Goal: Transaction & Acquisition: Purchase product/service

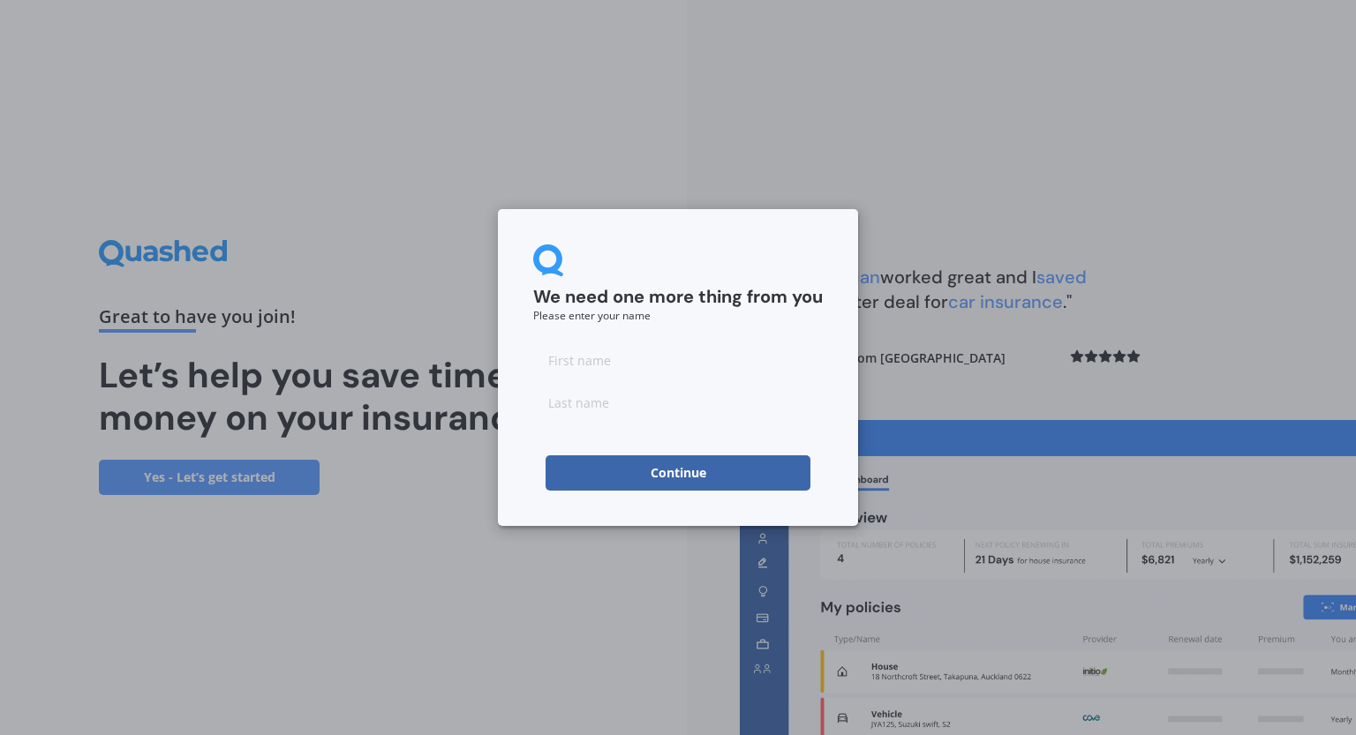
click at [740, 365] on input at bounding box center [678, 359] width 290 height 35
type input "Rich"
type input "[PERSON_NAME]"
drag, startPoint x: 320, startPoint y: 588, endPoint x: 410, endPoint y: 590, distance: 90.1
click at [320, 589] on div "We need one more thing from you Please enter your name [PERSON_NAME] Continue" at bounding box center [678, 367] width 1356 height 735
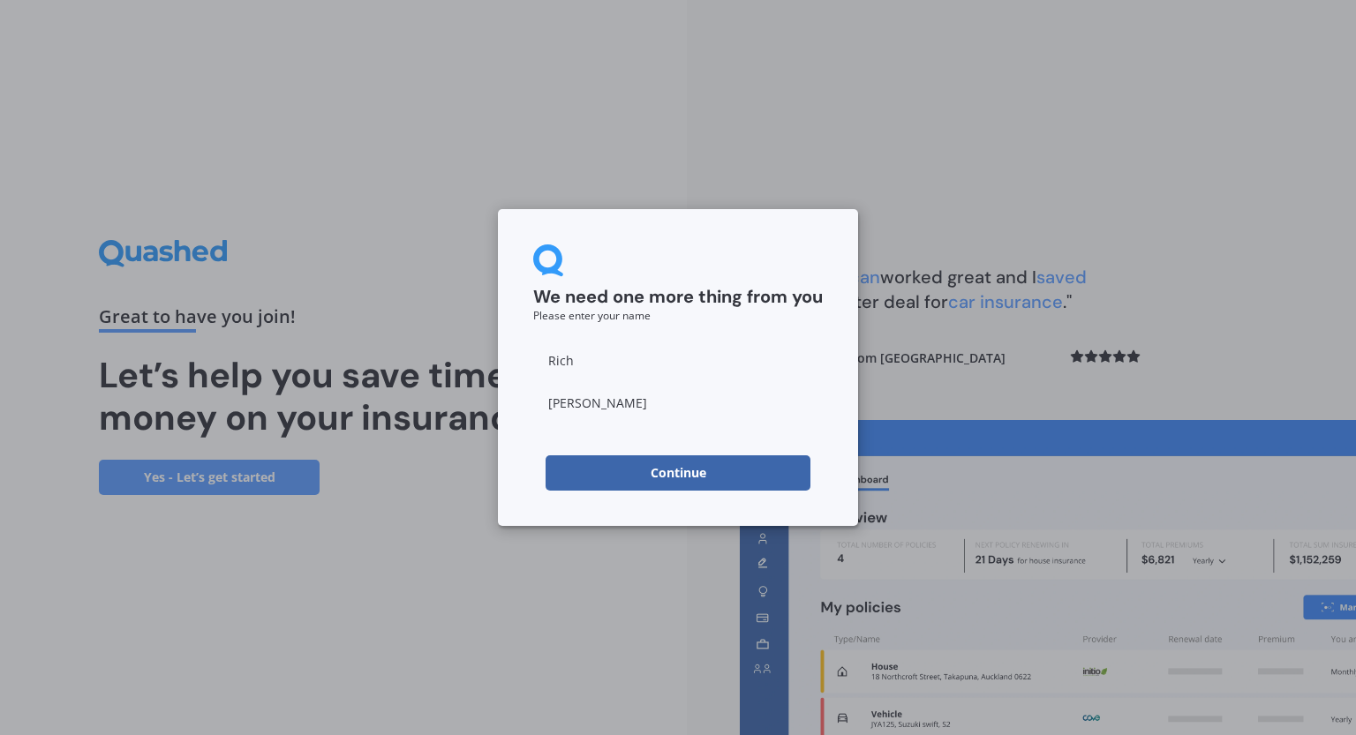
click at [619, 478] on button "Continue" at bounding box center [677, 472] width 265 height 35
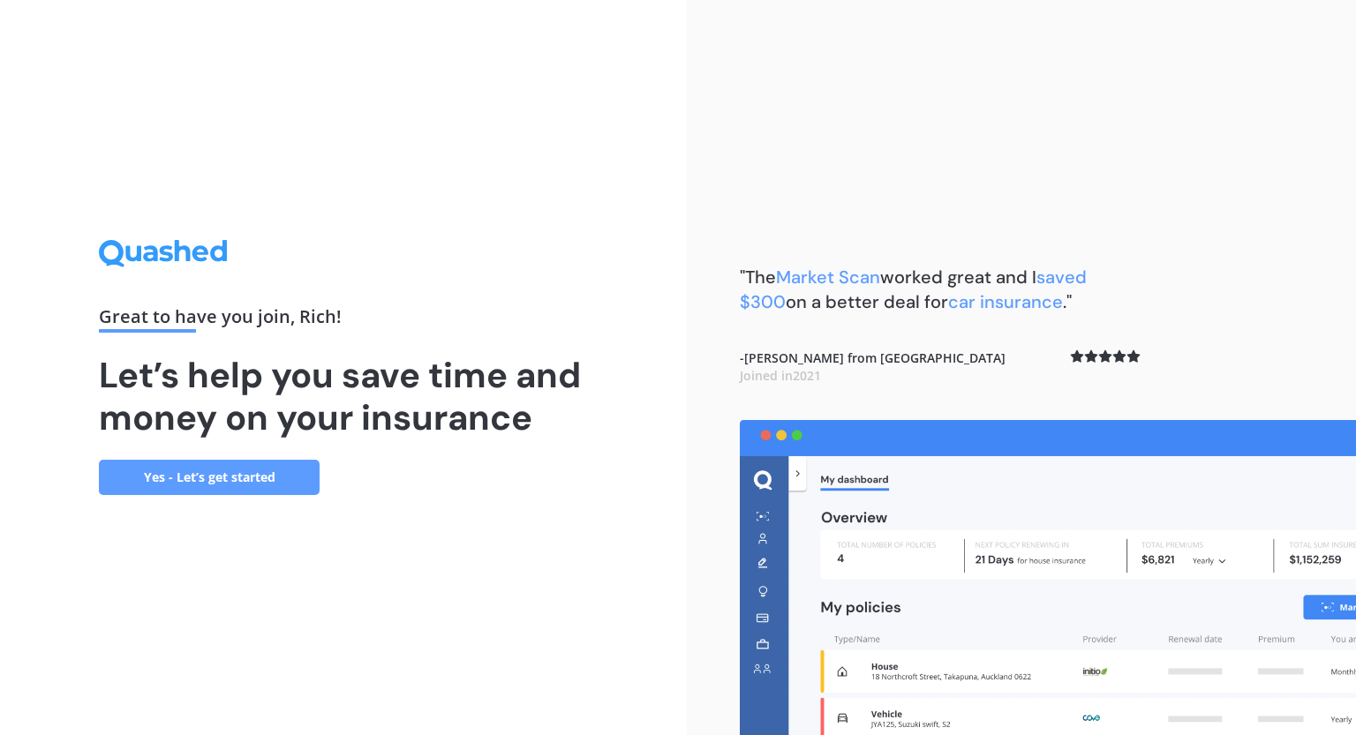
click at [238, 470] on link "Yes - Let’s get started" at bounding box center [209, 477] width 221 height 35
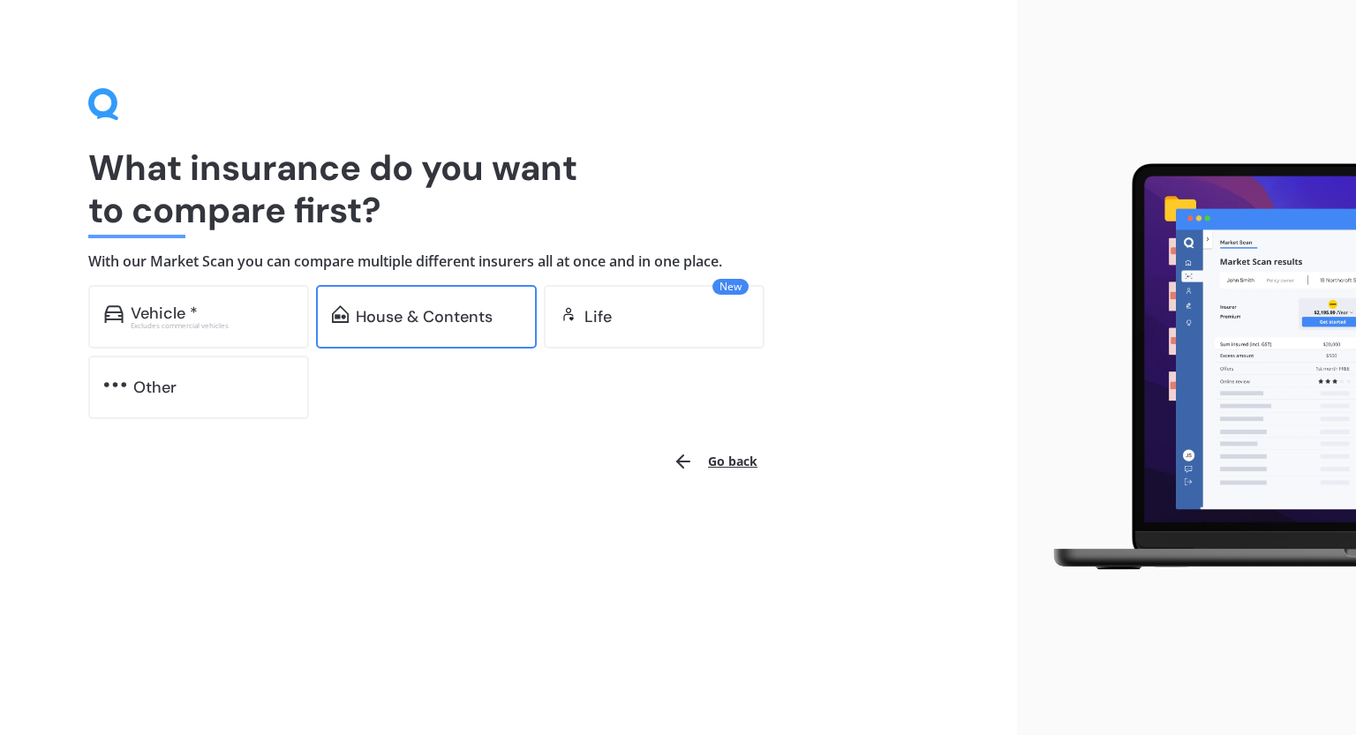
click at [433, 317] on div "House & Contents" at bounding box center [424, 317] width 137 height 18
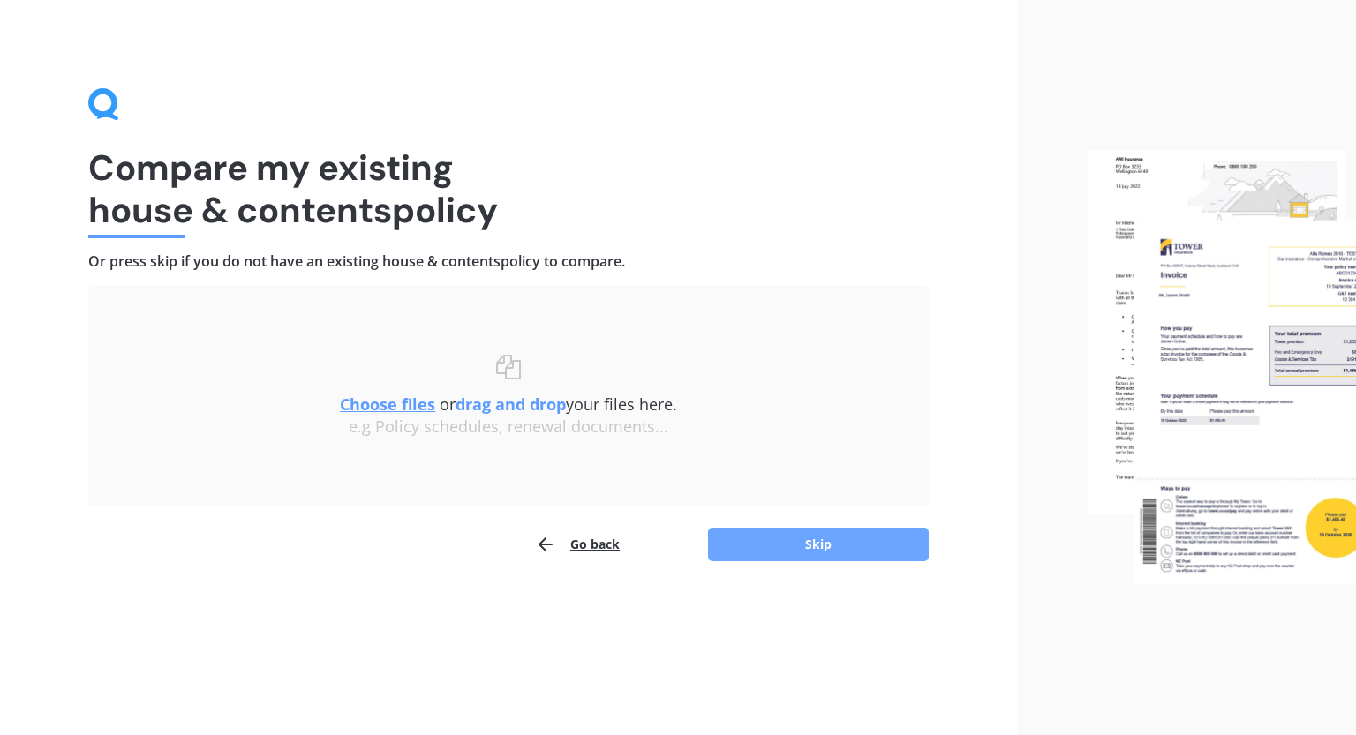
click at [825, 558] on button "Skip" at bounding box center [818, 545] width 221 height 34
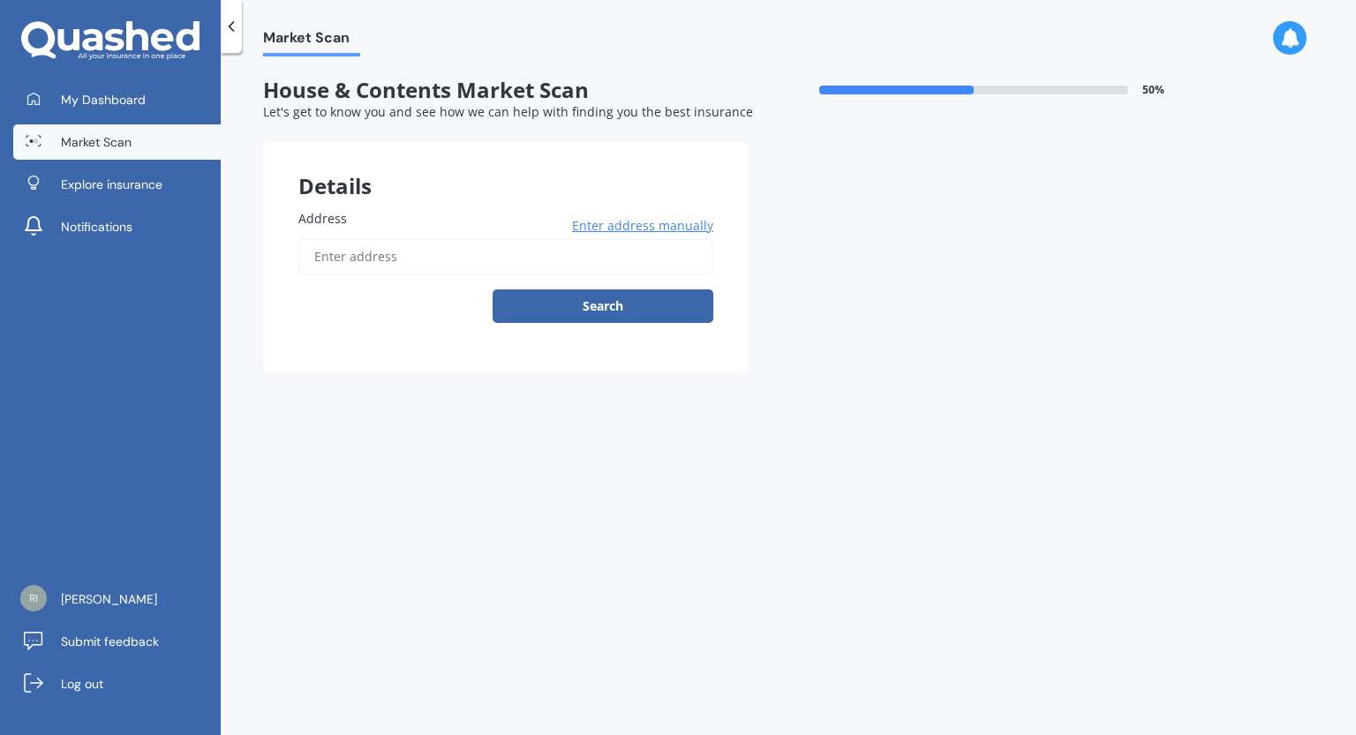
click at [572, 257] on input "Address" at bounding box center [505, 256] width 415 height 37
type input "[STREET_ADDRESS][PERSON_NAME][PERSON_NAME]"
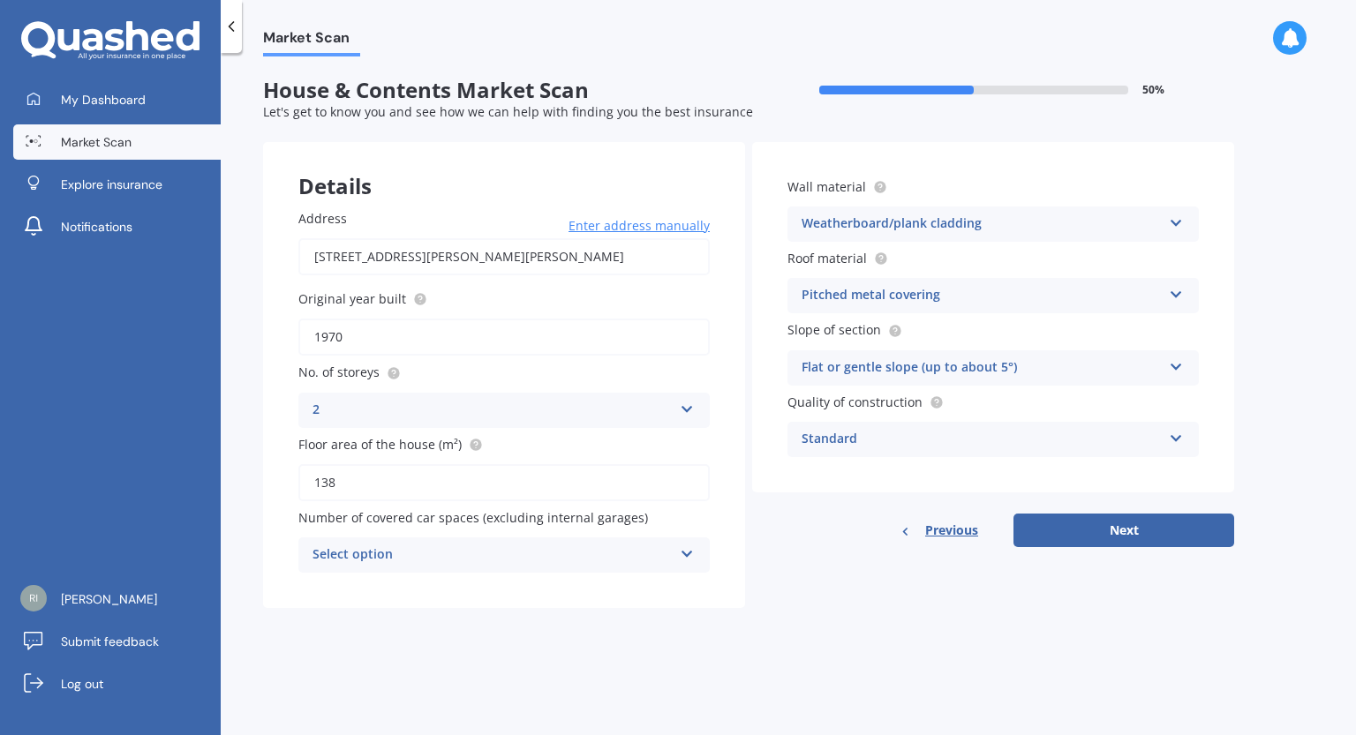
click at [617, 417] on div "2" at bounding box center [492, 410] width 360 height 21
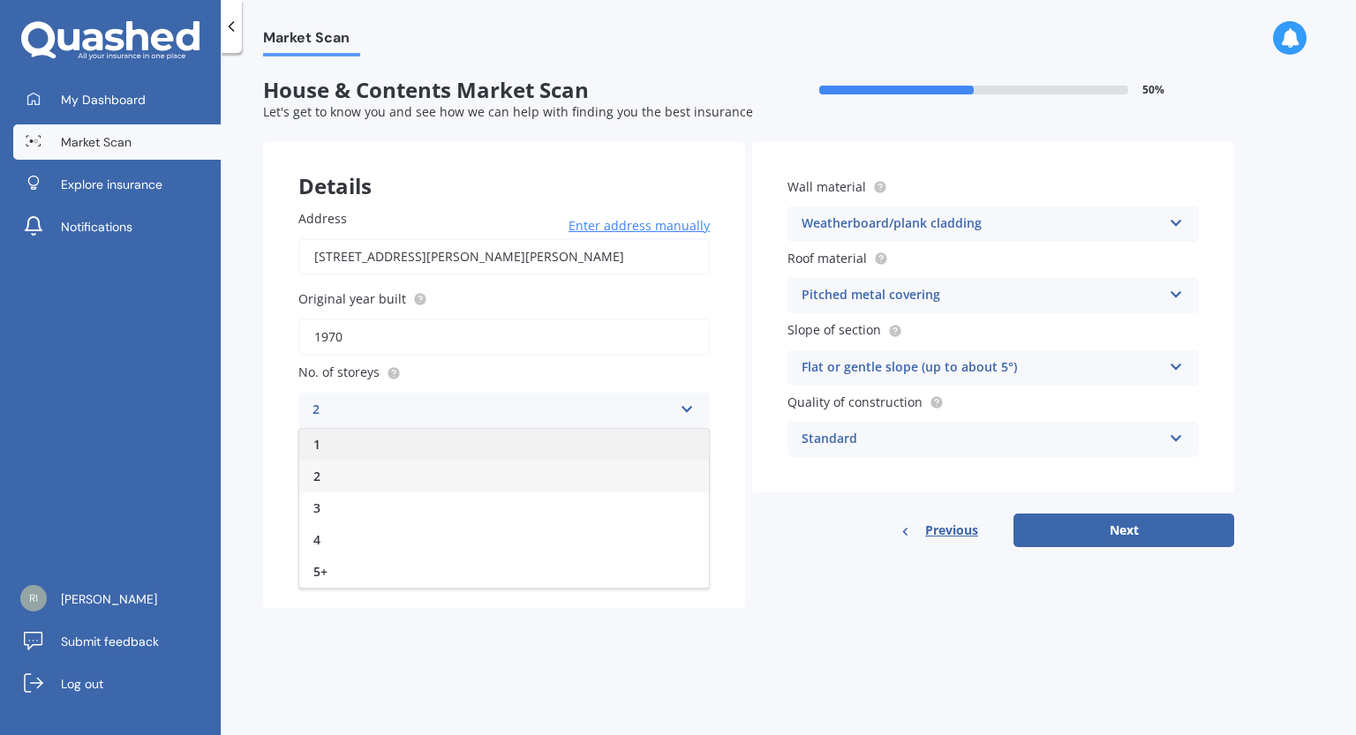
click at [594, 440] on div "1" at bounding box center [504, 445] width 410 height 32
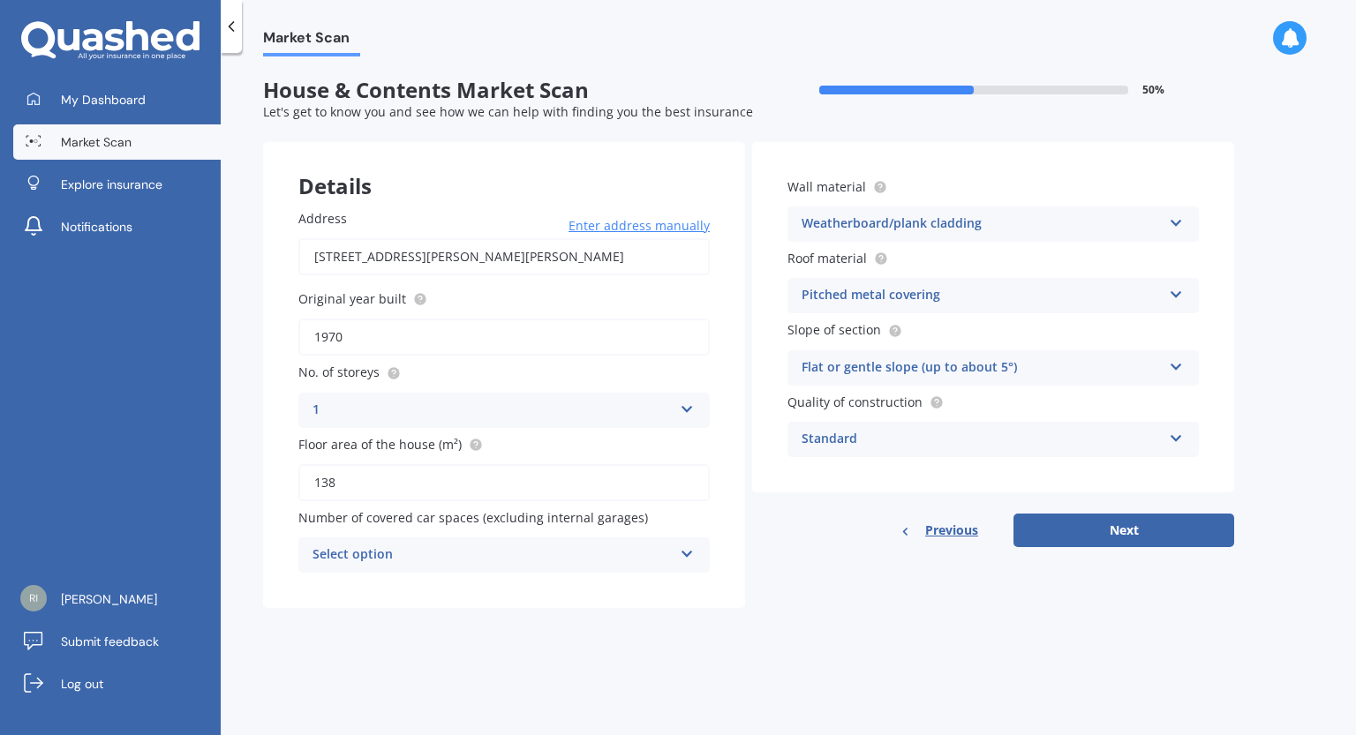
click at [664, 567] on div "Select option 0 1 2 3 4 5+" at bounding box center [503, 555] width 411 height 35
click at [663, 569] on div "0 0 1 2 3 4 5+" at bounding box center [503, 555] width 411 height 35
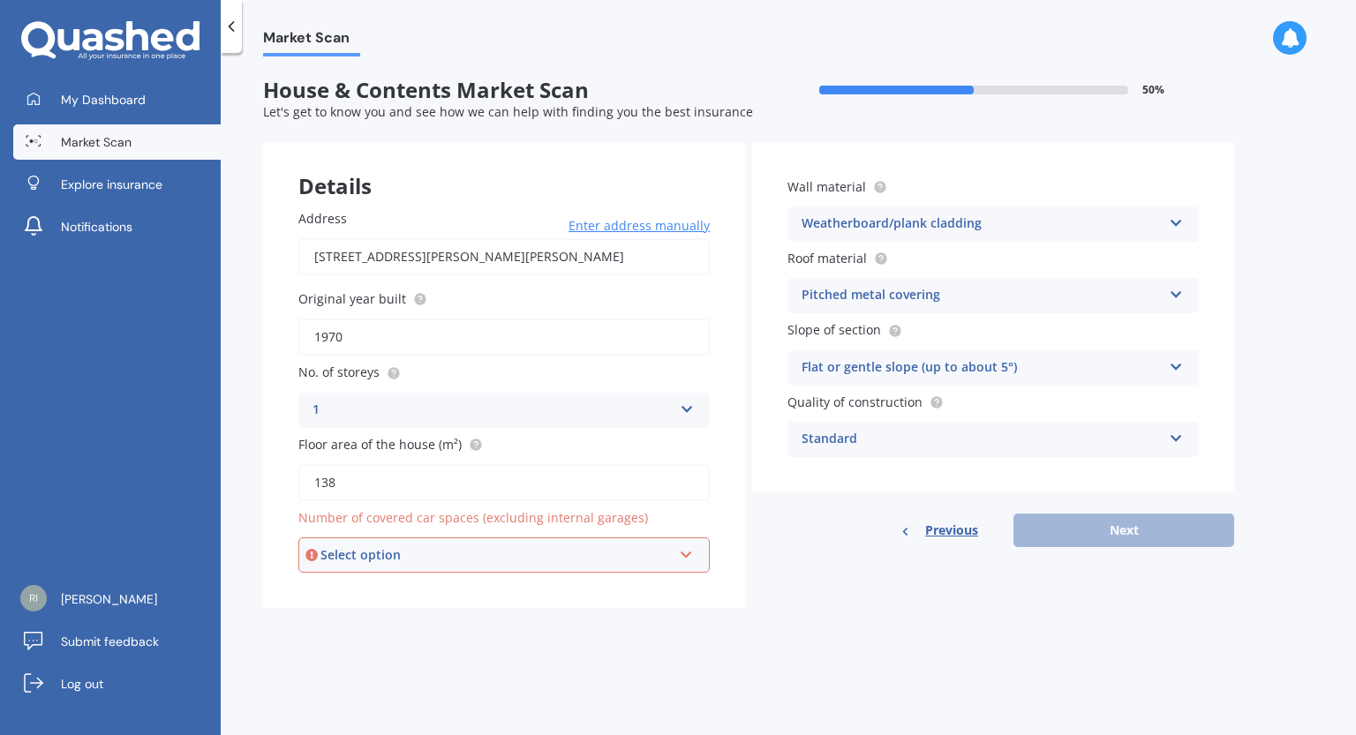
click at [663, 569] on div "Select option 0 1 2 3 4 5+" at bounding box center [503, 555] width 411 height 35
click at [596, 374] on div "0" at bounding box center [504, 363] width 408 height 32
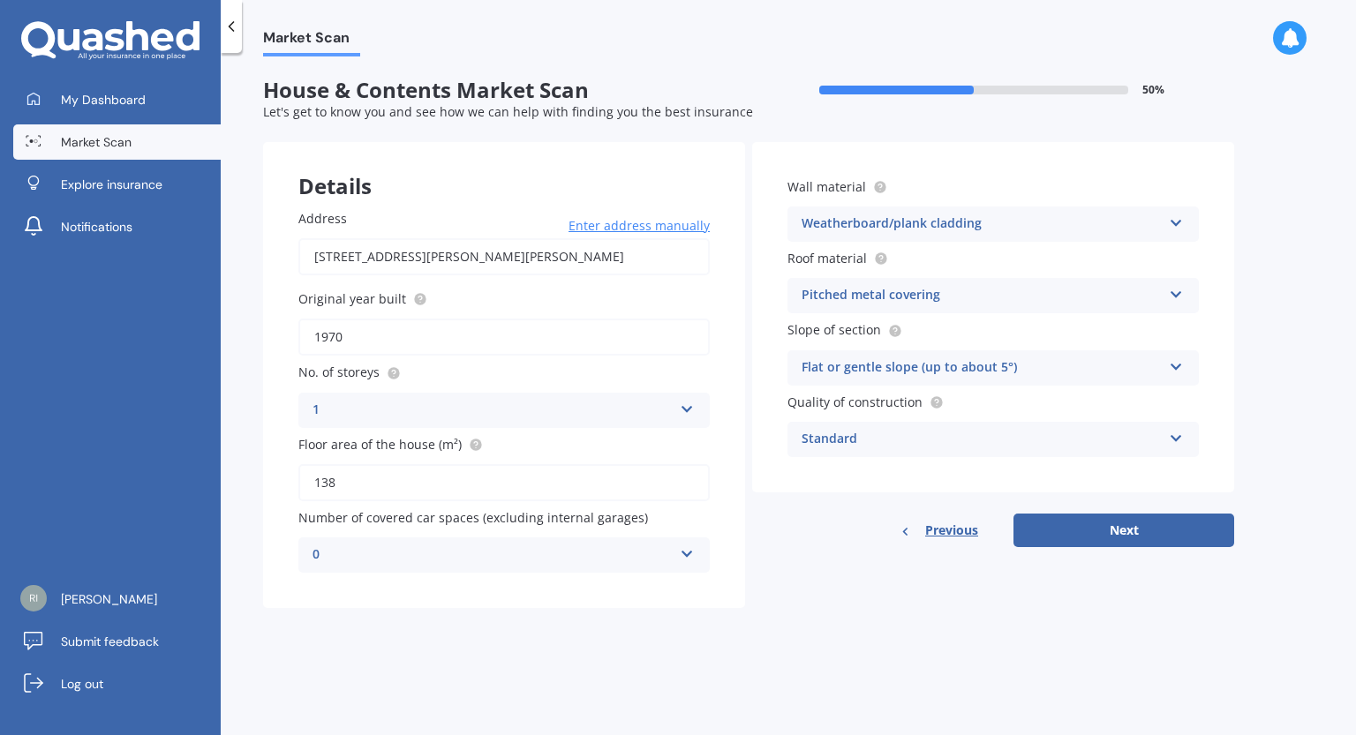
click at [1119, 301] on div "Pitched metal covering" at bounding box center [981, 295] width 360 height 21
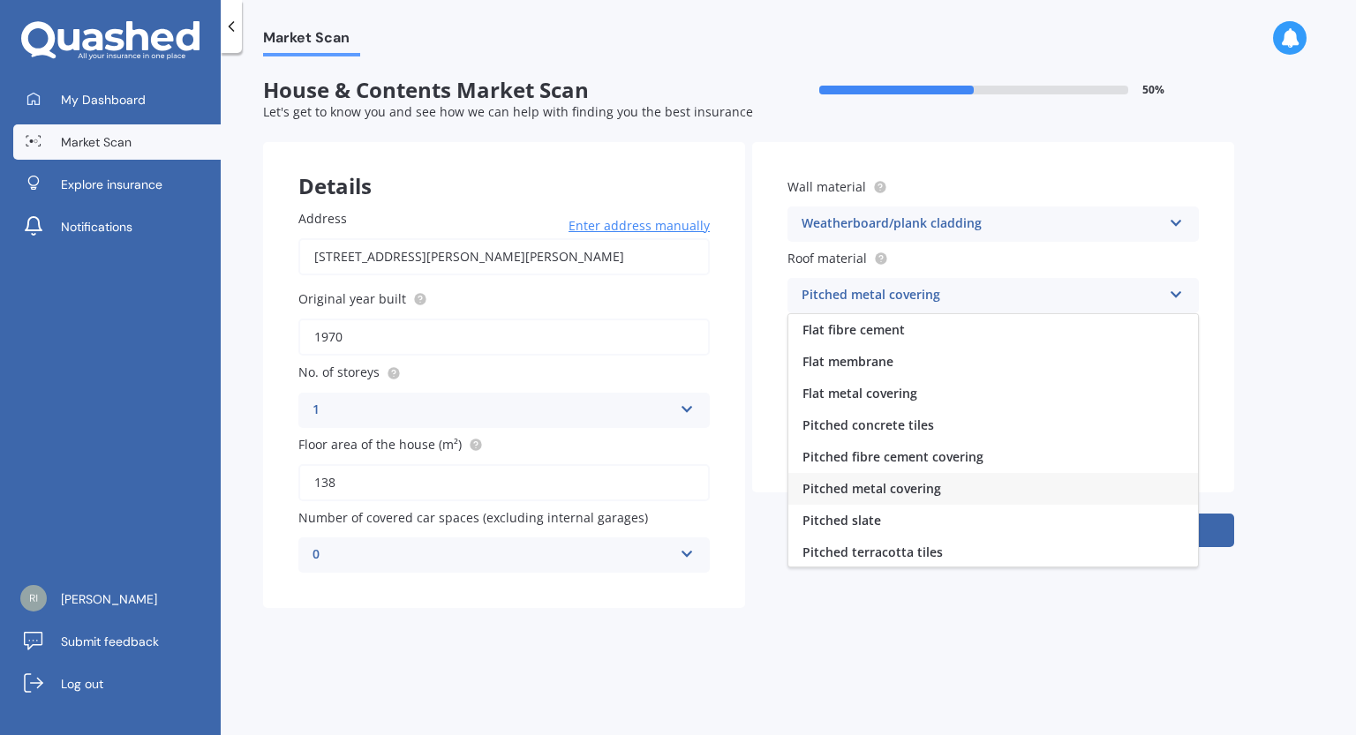
click at [1119, 301] on div "Pitched metal covering" at bounding box center [981, 295] width 360 height 21
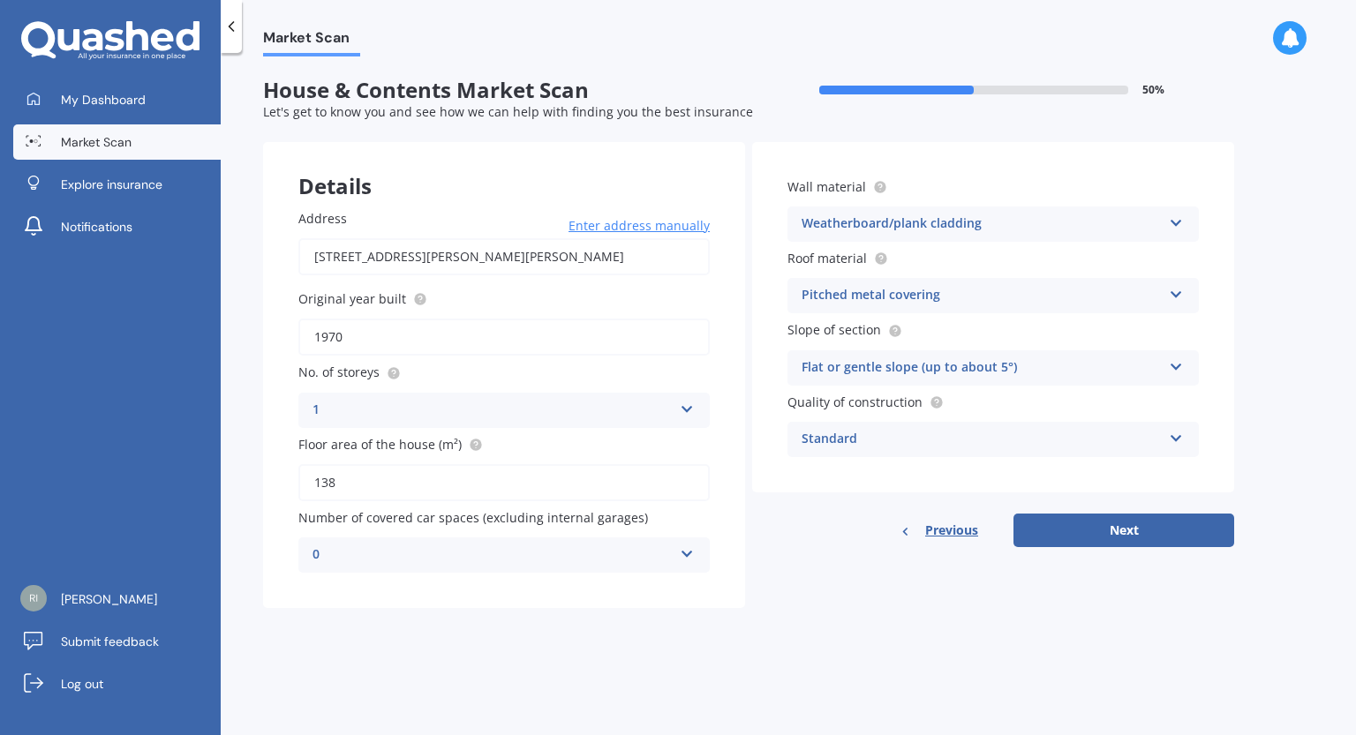
click at [1119, 443] on div "Standard" at bounding box center [981, 439] width 360 height 21
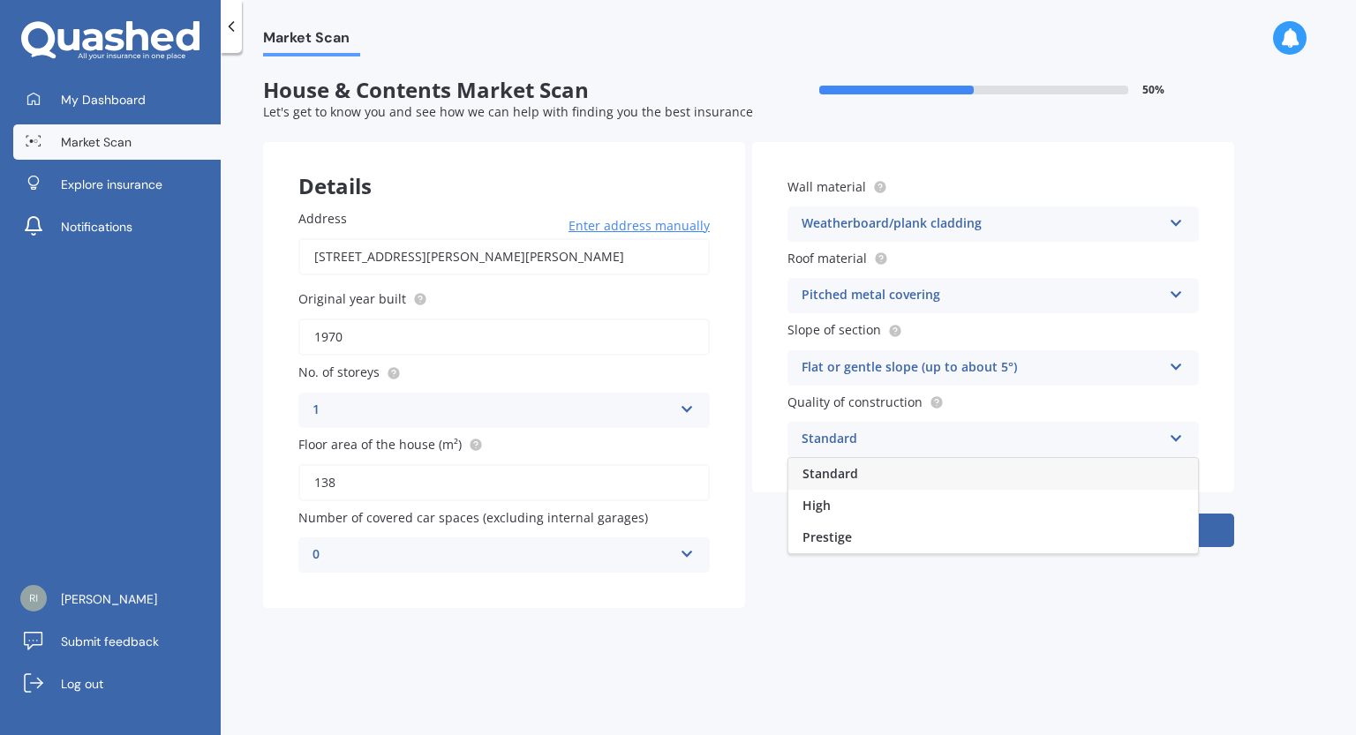
click at [1119, 443] on div "Standard" at bounding box center [981, 439] width 360 height 21
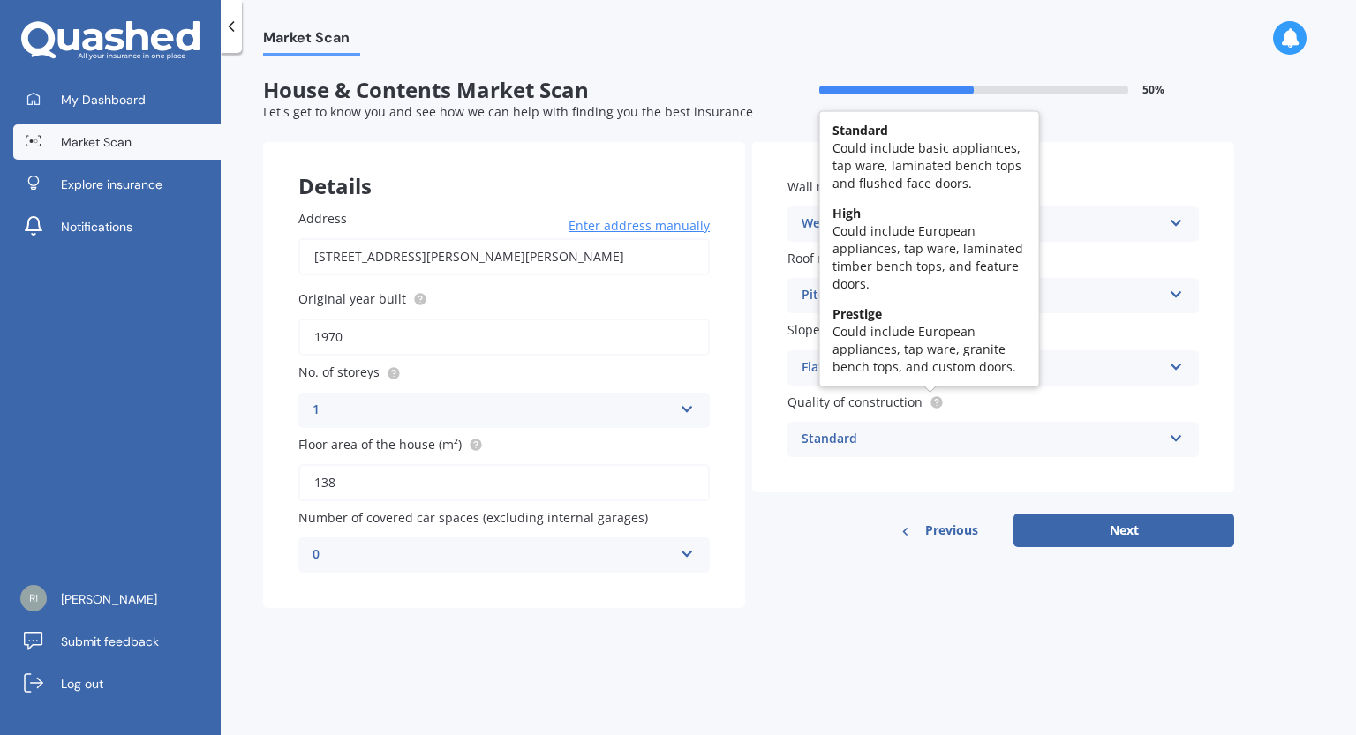
click at [935, 402] on icon at bounding box center [937, 401] width 4 height 4
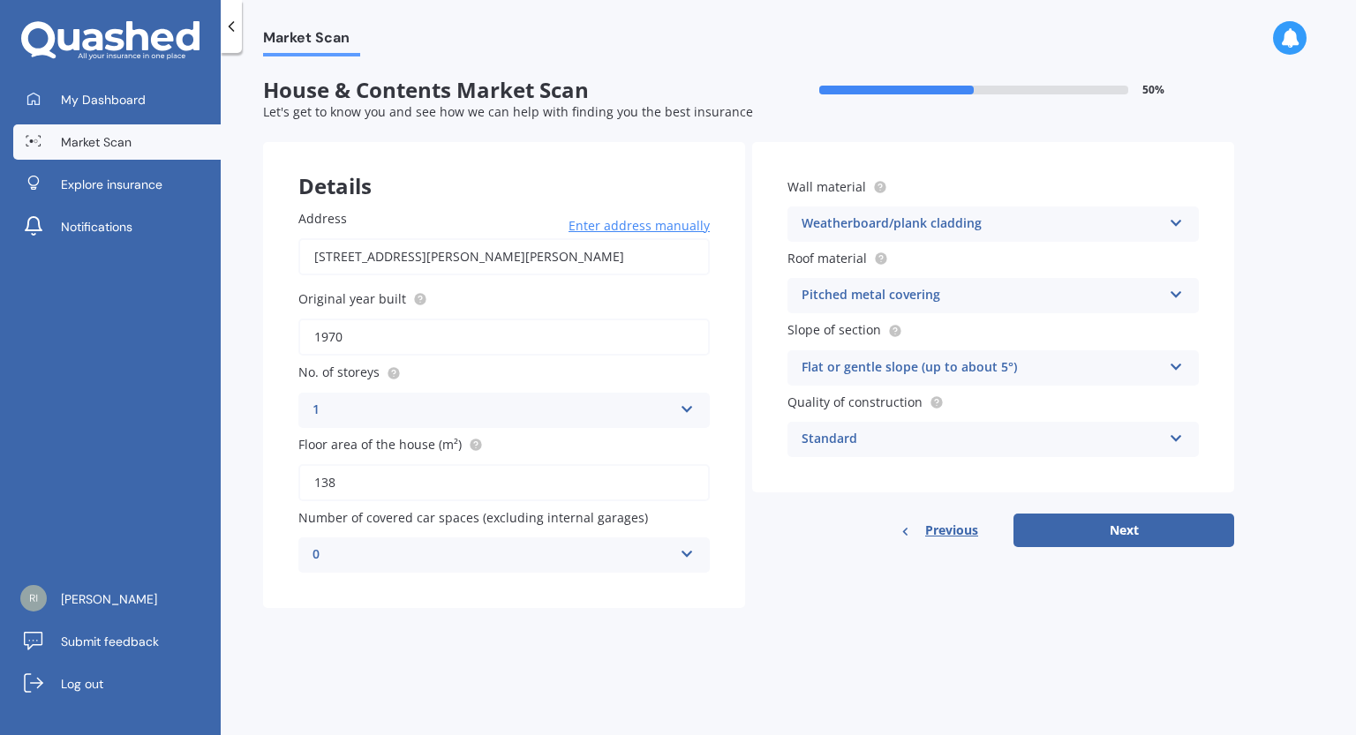
click at [1007, 421] on div "Quality of construction Standard Standard High Prestige" at bounding box center [992, 425] width 411 height 64
click at [1106, 532] on button "Next" at bounding box center [1123, 531] width 221 height 34
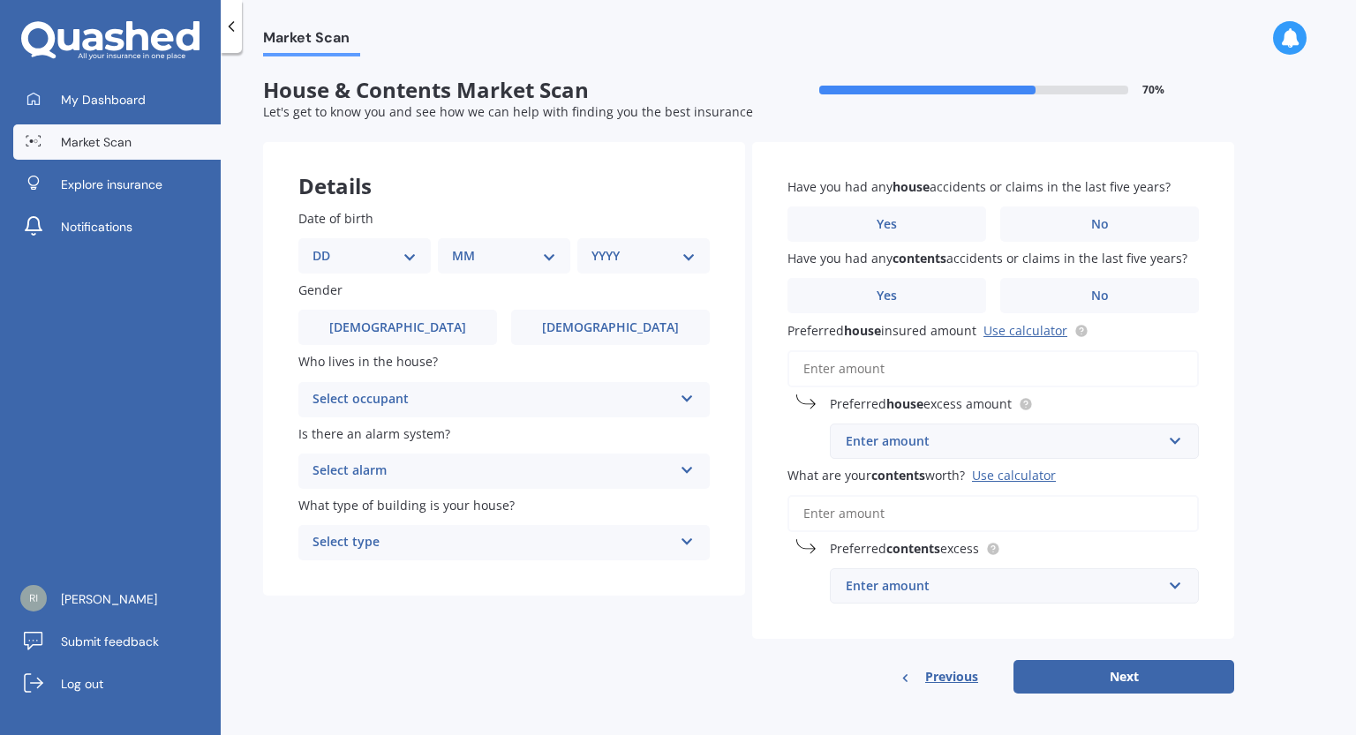
click at [383, 253] on select "DD 01 02 03 04 05 06 07 08 09 10 11 12 13 14 15 16 17 18 19 20 21 22 23 24 25 2…" at bounding box center [364, 255] width 104 height 19
select select "01"
click at [327, 246] on select "DD 01 02 03 04 05 06 07 08 09 10 11 12 13 14 15 16 17 18 19 20 21 22 23 24 25 2…" at bounding box center [364, 255] width 104 height 19
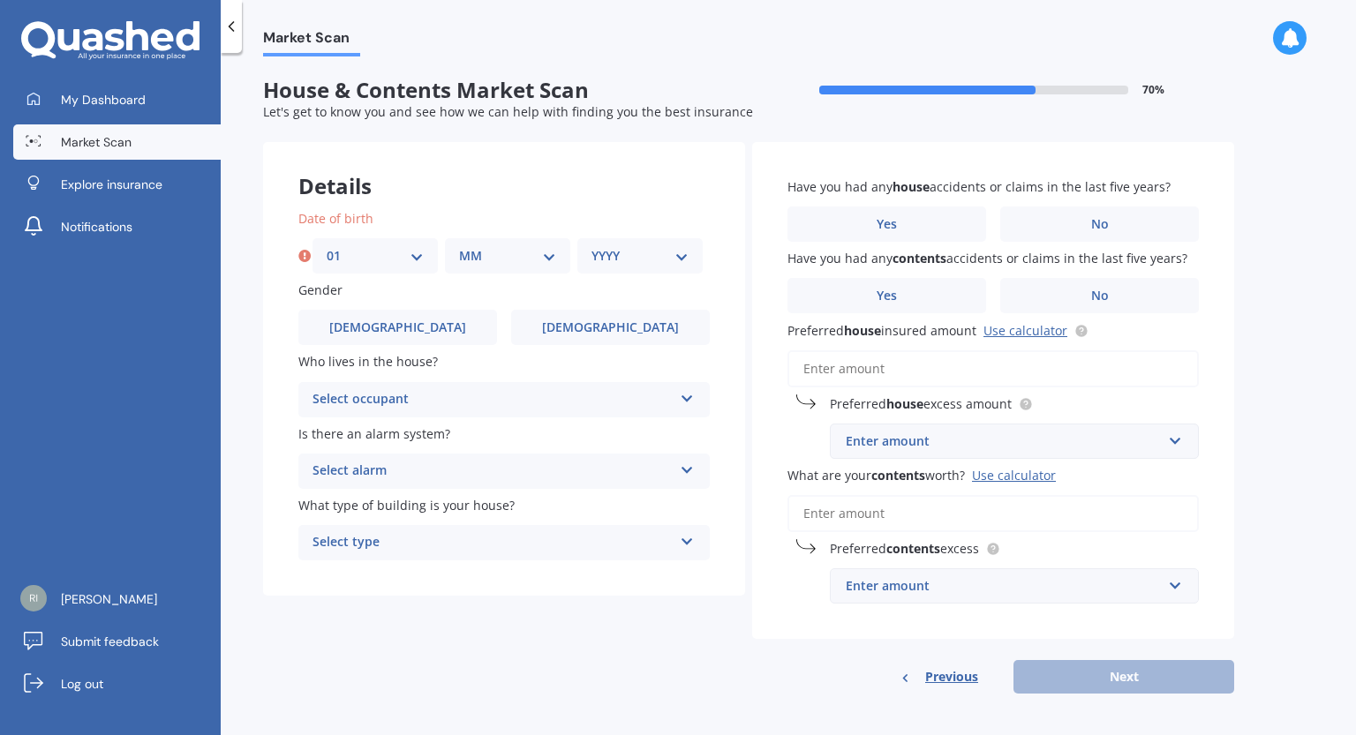
click at [486, 260] on select "MM 01 02 03 04 05 06 07 08 09 10 11 12" at bounding box center [507, 255] width 97 height 19
select select "01"
click at [459, 246] on select "MM 01 02 03 04 05 06 07 08 09 10 11 12" at bounding box center [507, 255] width 97 height 19
click at [620, 245] on div "YYYY 2009 2008 2007 2006 2005 2004 2003 2002 2001 2000 1999 1998 1997 1996 1995…" at bounding box center [639, 255] width 125 height 35
click at [620, 261] on select "YYYY 2009 2008 2007 2006 2005 2004 2003 2002 2001 2000 1999 1998 1997 1996 1995…" at bounding box center [639, 255] width 97 height 19
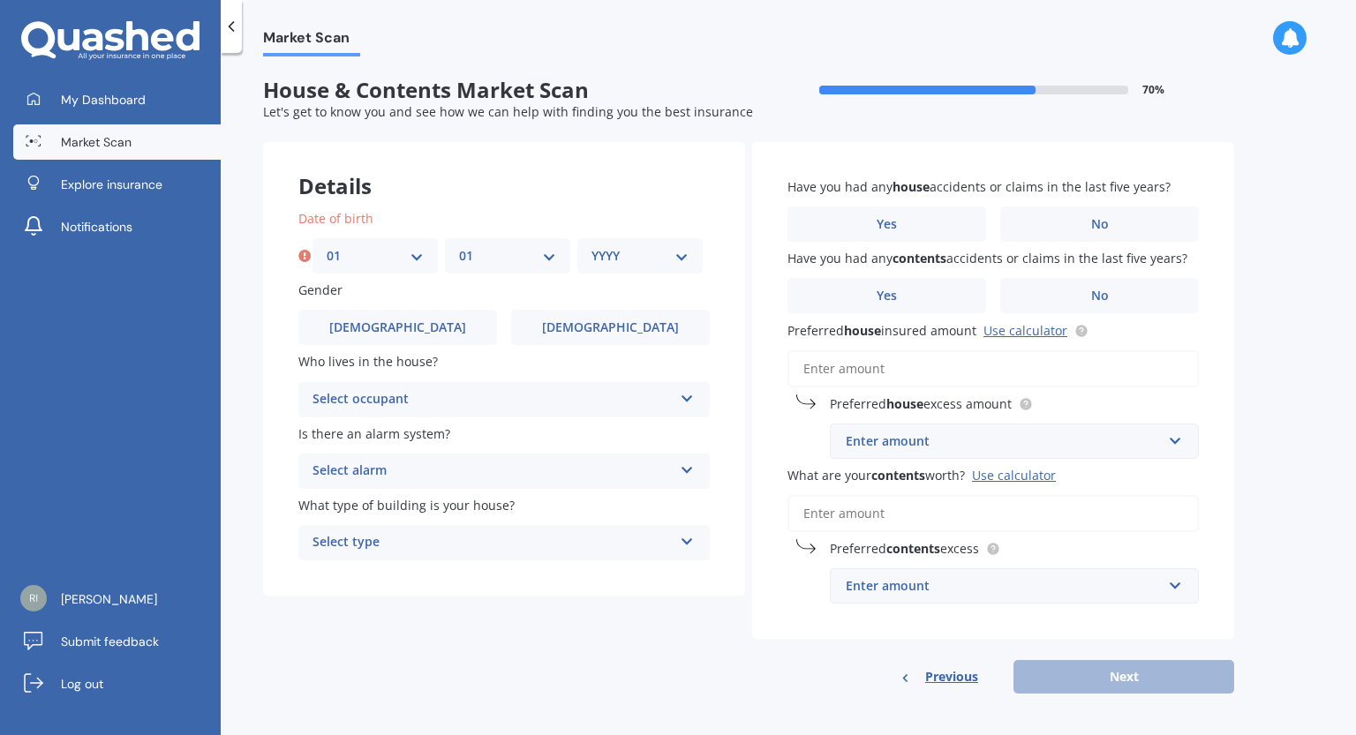
select select "1985"
click at [591, 246] on select "YYYY 2009 2008 2007 2006 2005 2004 2003 2002 2001 2000 1999 1998 1997 1996 1995…" at bounding box center [639, 255] width 97 height 19
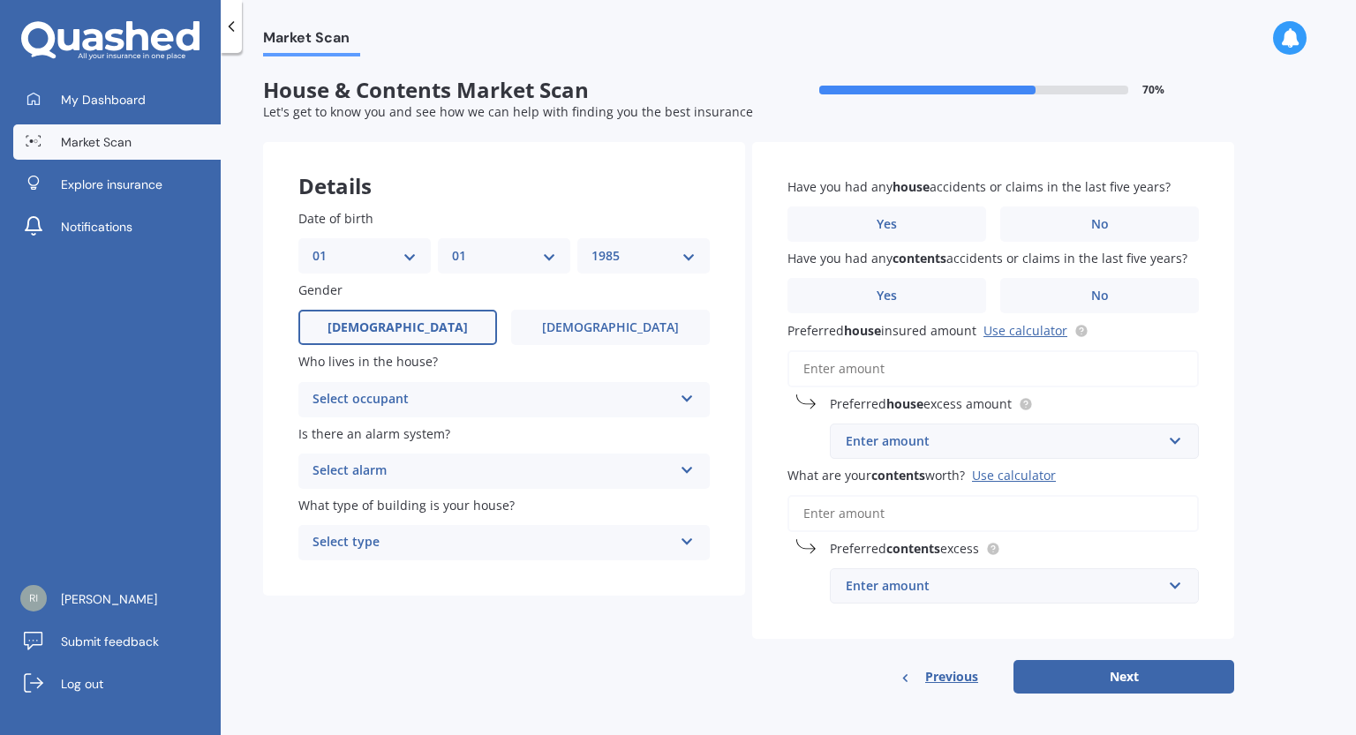
click at [433, 336] on label "[DEMOGRAPHIC_DATA]" at bounding box center [397, 327] width 199 height 35
click at [0, 0] on input "[DEMOGRAPHIC_DATA]" at bounding box center [0, 0] width 0 height 0
click at [549, 412] on div "Select occupant Owner Owner + Boarder" at bounding box center [503, 399] width 411 height 35
click at [554, 440] on div "Owner" at bounding box center [504, 434] width 410 height 32
click at [573, 475] on div "Select alarm" at bounding box center [492, 471] width 360 height 21
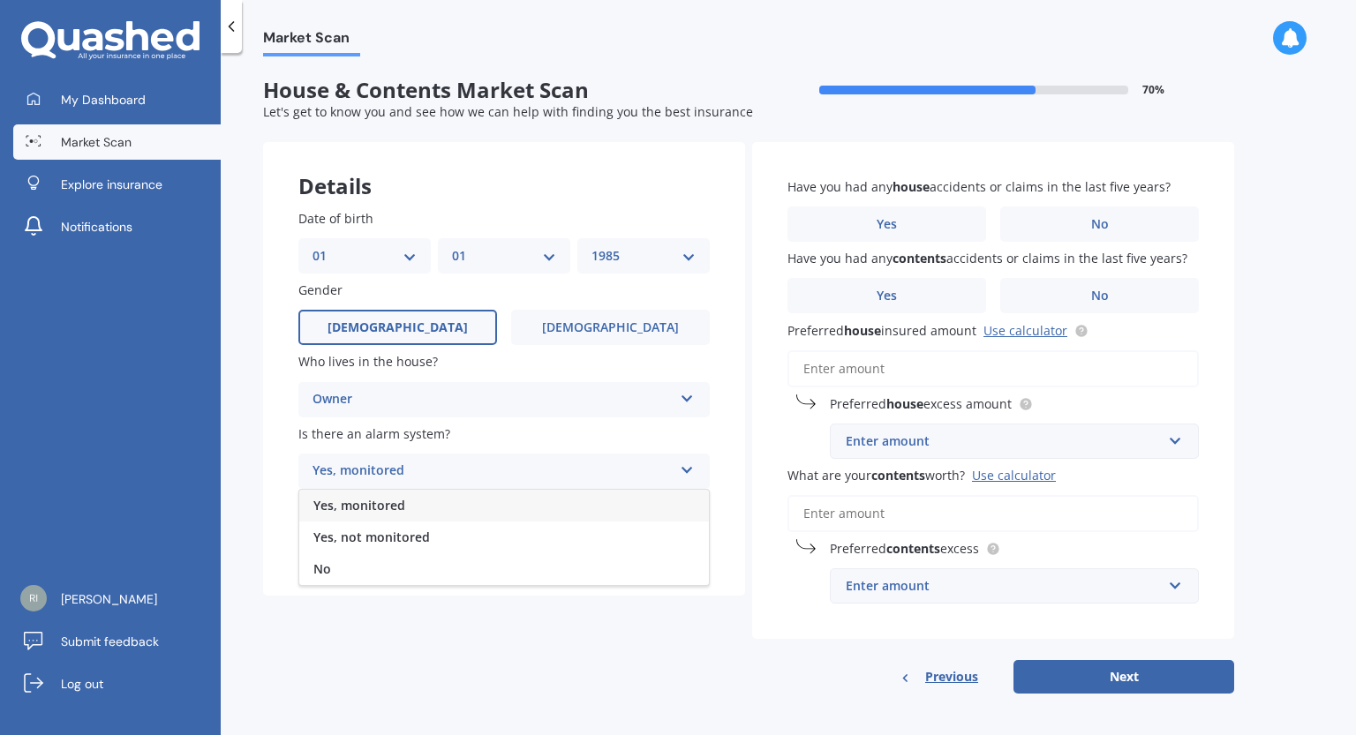
click at [438, 515] on div "Yes, monitored" at bounding box center [504, 506] width 410 height 32
click at [578, 542] on div "Select type" at bounding box center [492, 542] width 360 height 21
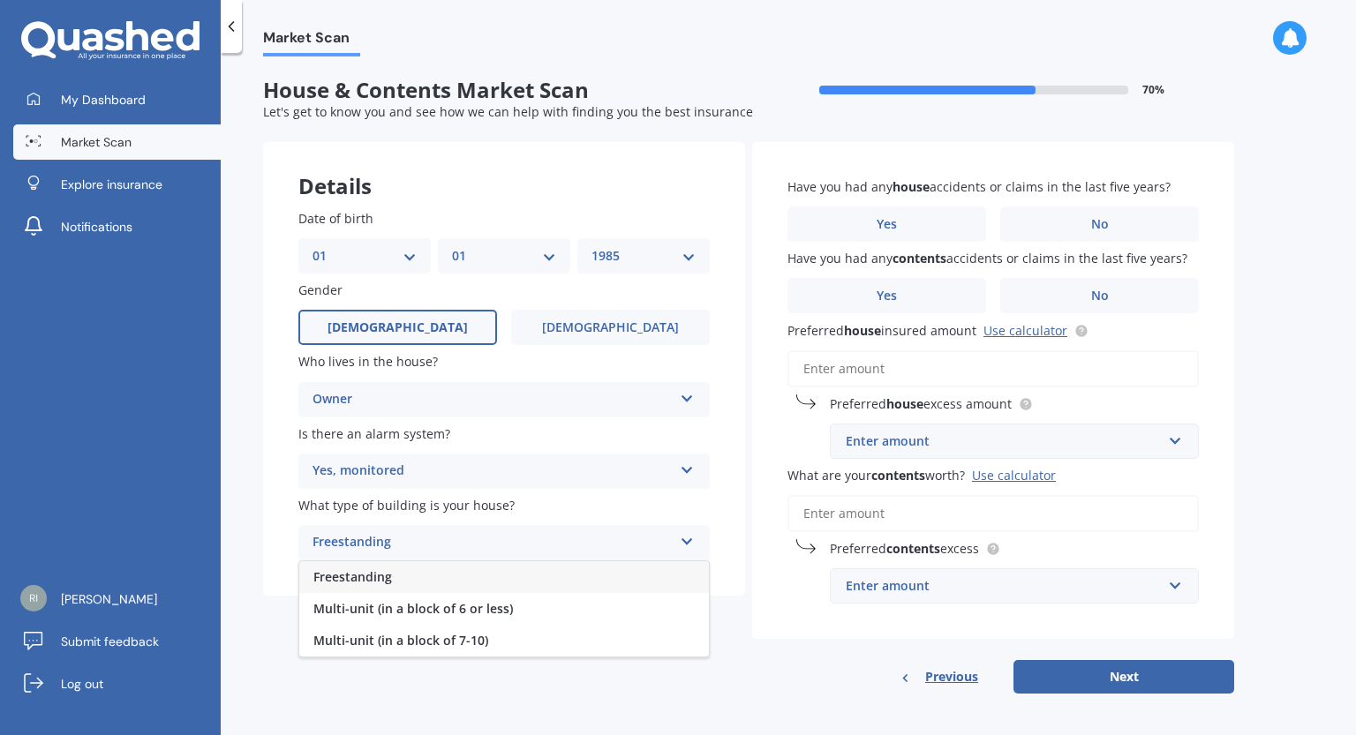
click at [546, 580] on div "Freestanding" at bounding box center [504, 577] width 410 height 32
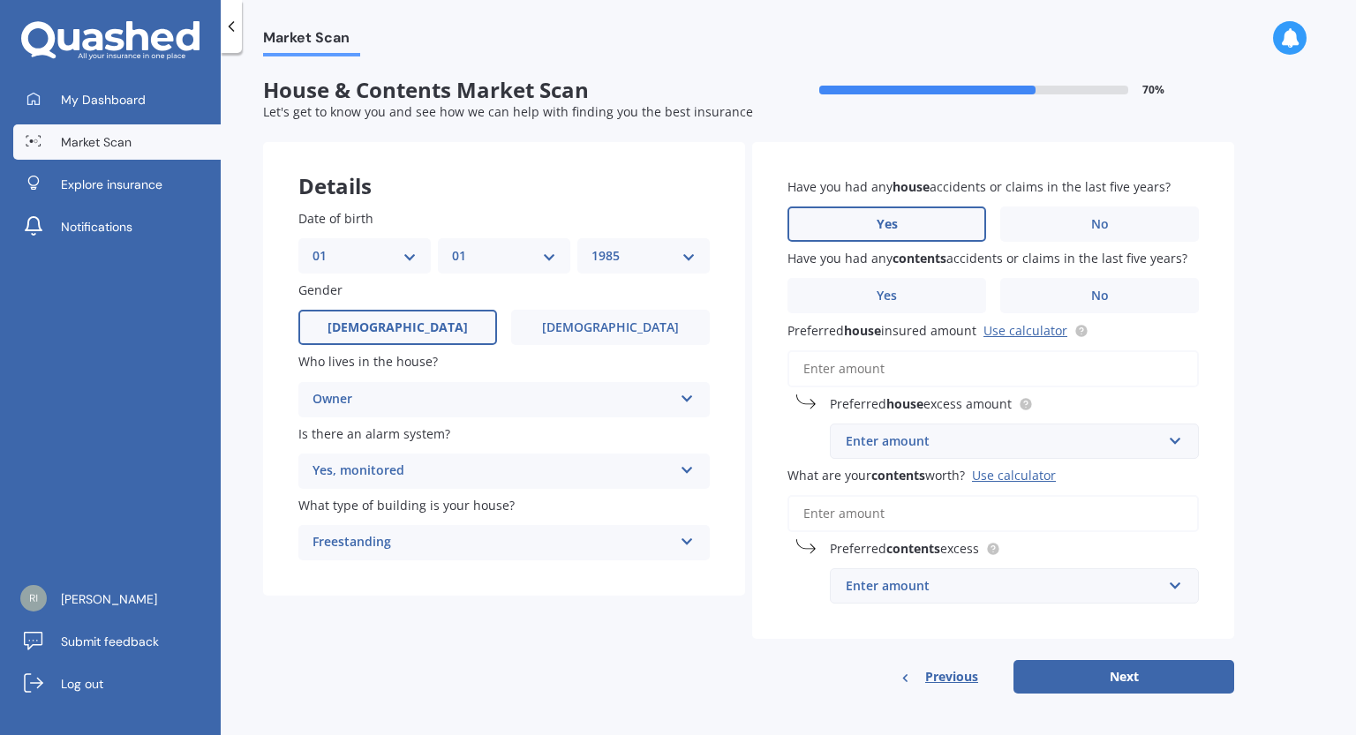
click at [909, 218] on label "Yes" at bounding box center [886, 224] width 199 height 35
click at [0, 0] on input "Yes" at bounding box center [0, 0] width 0 height 0
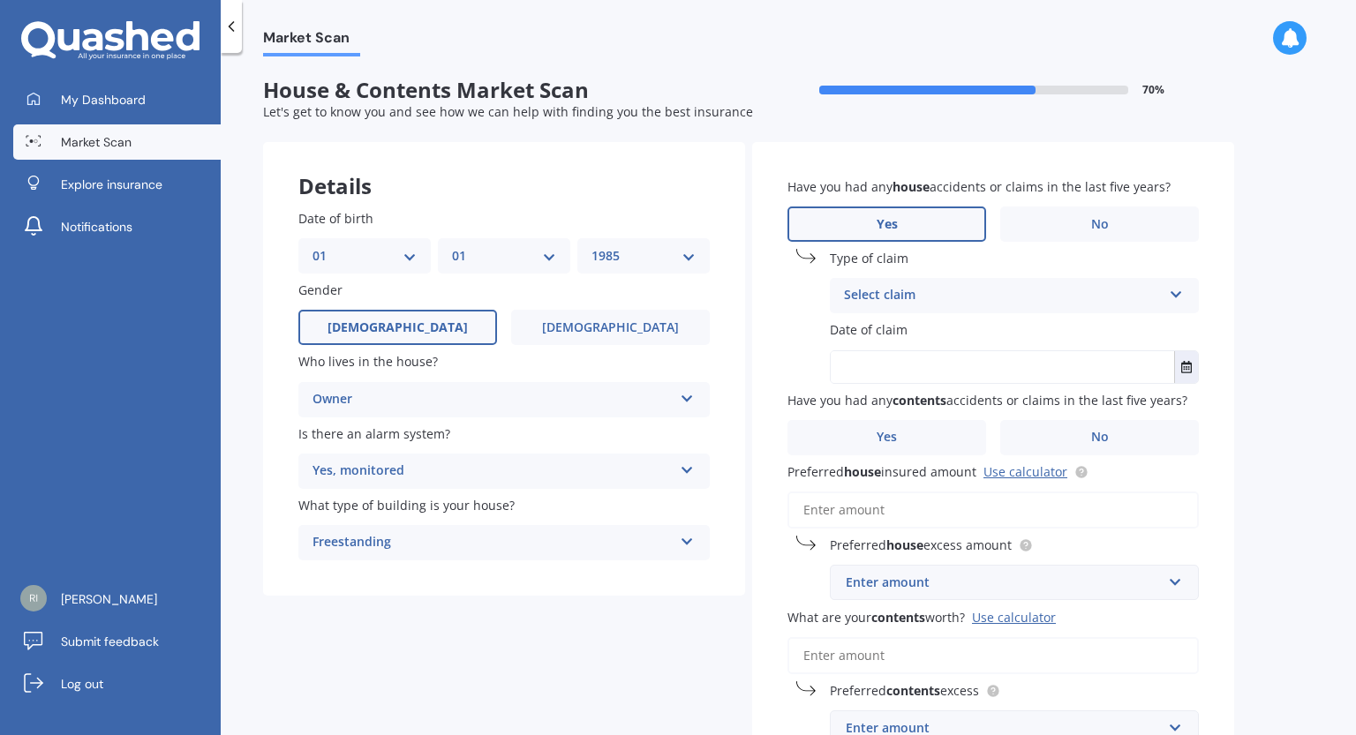
click at [1026, 292] on div "Select claim" at bounding box center [1003, 295] width 318 height 21
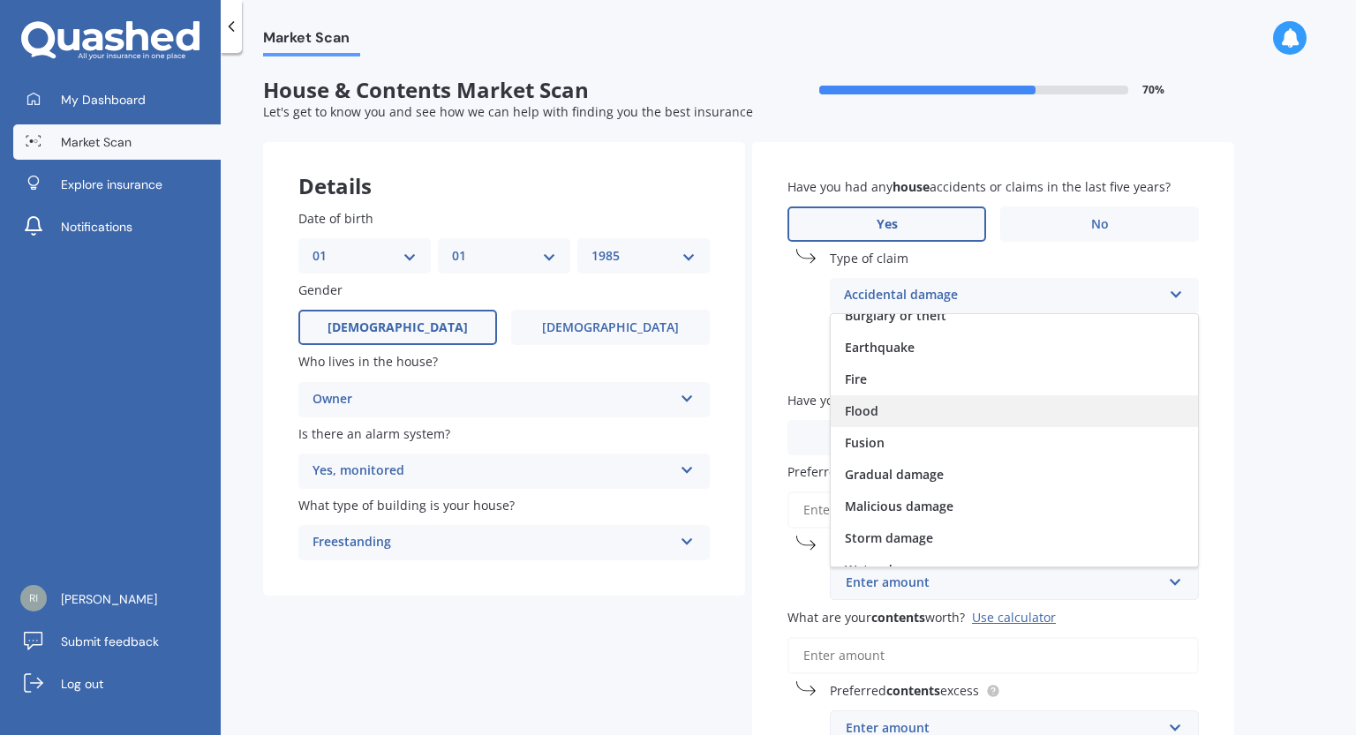
scroll to position [88, 0]
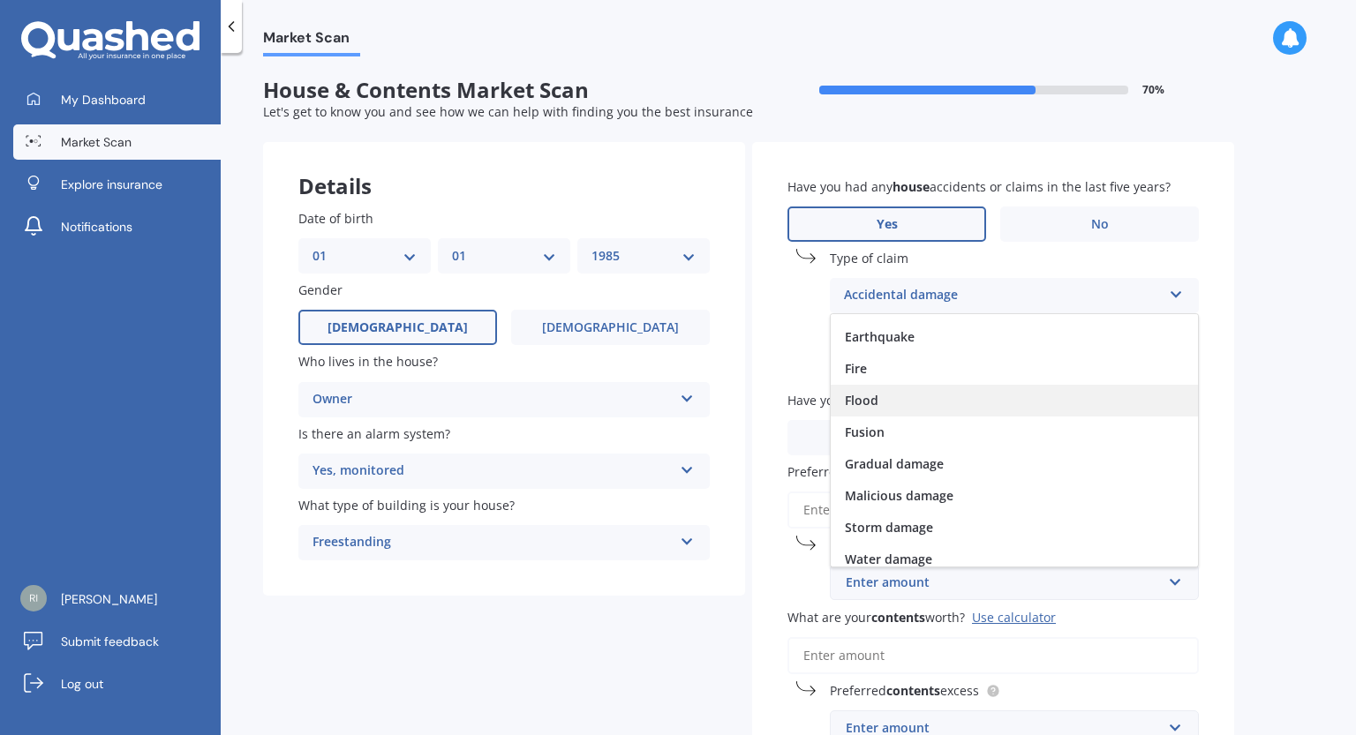
click at [1057, 410] on div "Flood" at bounding box center [1014, 401] width 367 height 32
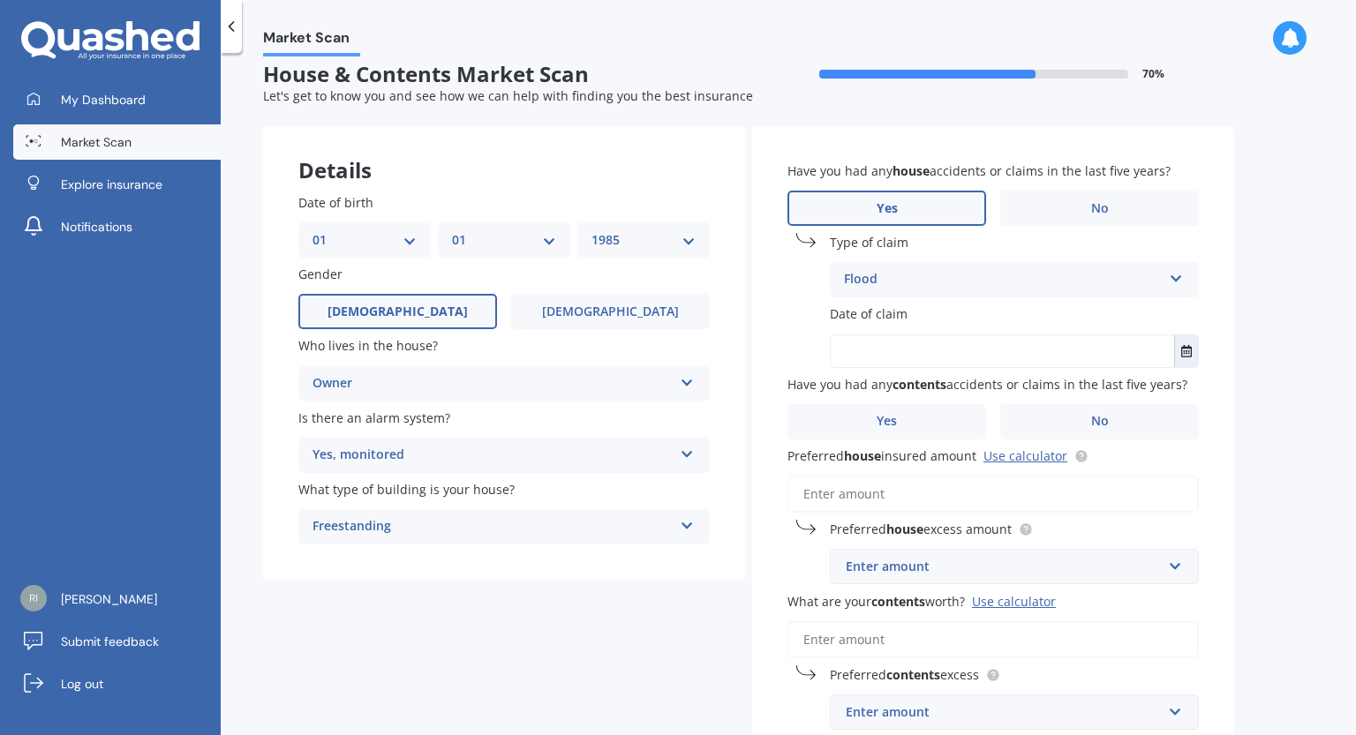
scroll to position [29, 0]
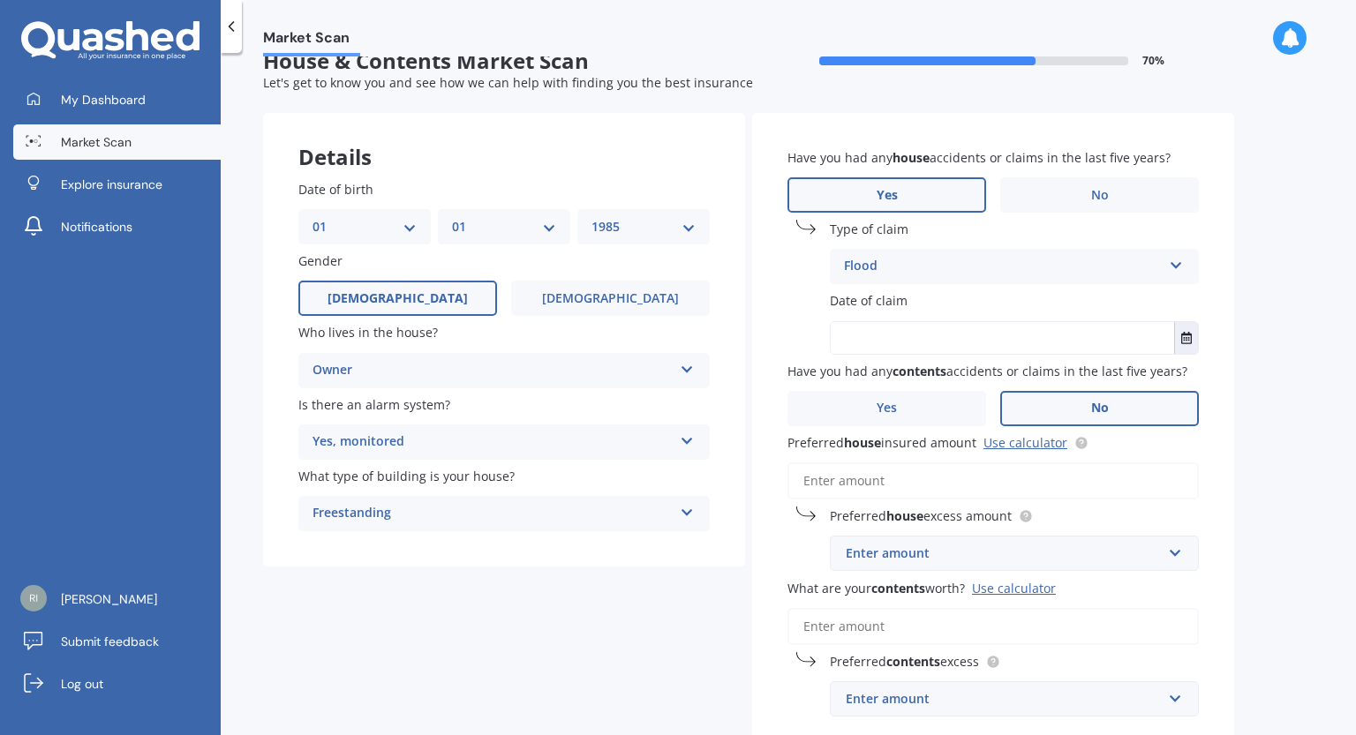
click at [1130, 410] on label "No" at bounding box center [1099, 408] width 199 height 35
click at [0, 0] on input "No" at bounding box center [0, 0] width 0 height 0
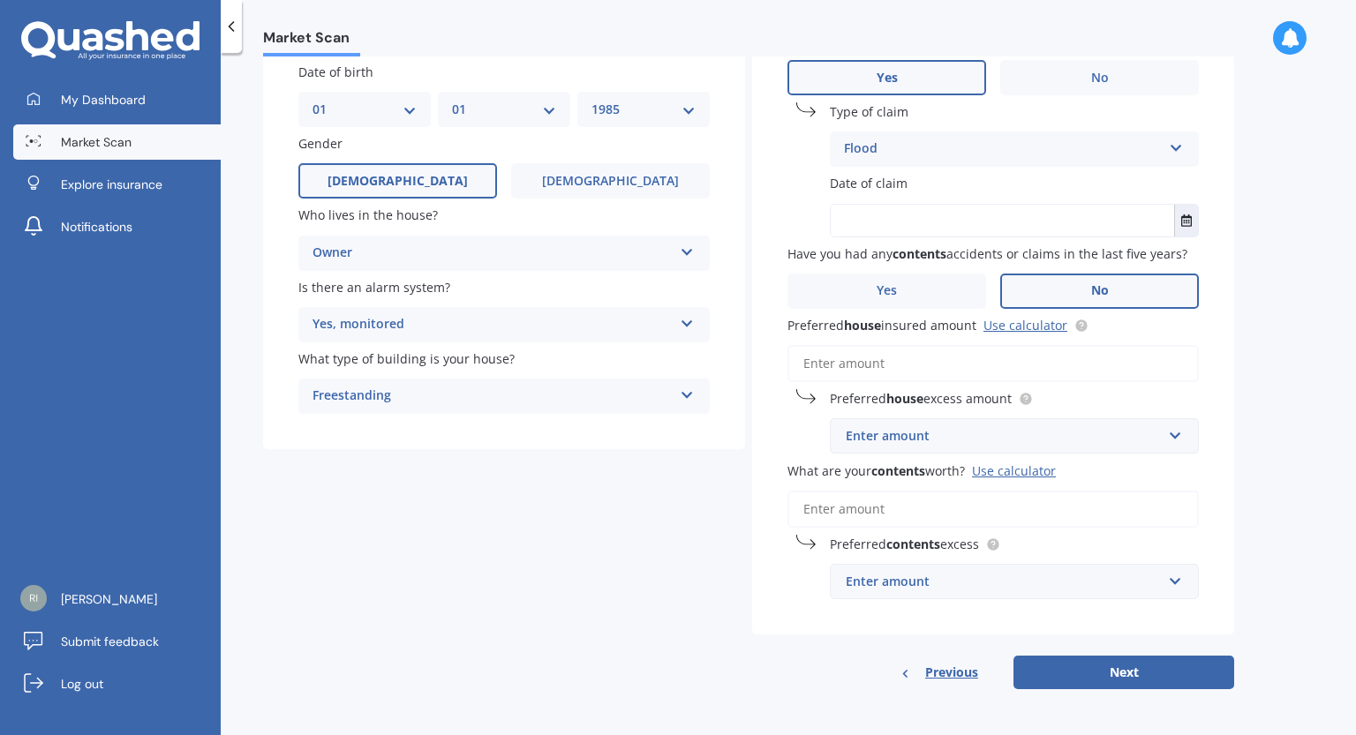
scroll to position [147, 0]
click at [976, 445] on div "Enter amount" at bounding box center [1004, 435] width 316 height 19
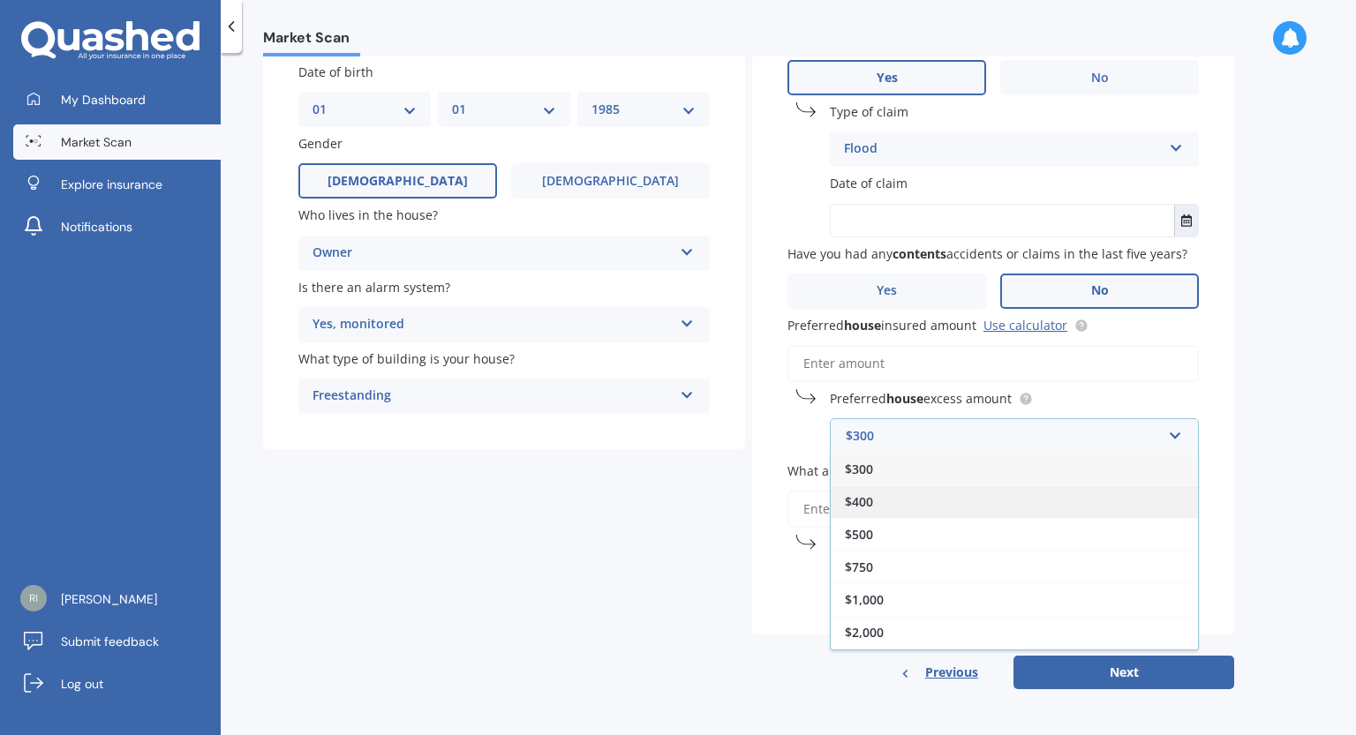
click at [973, 500] on div "$400" at bounding box center [1014, 501] width 367 height 33
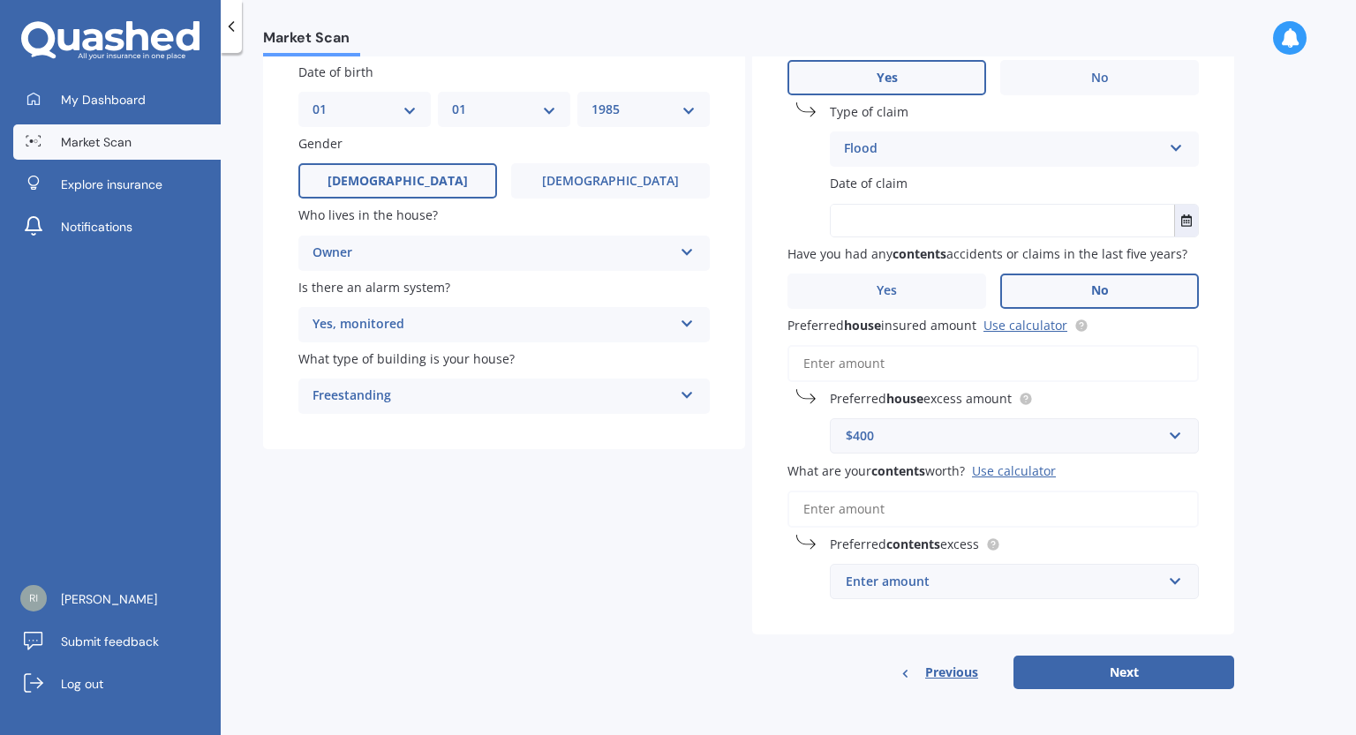
click at [1039, 584] on div "Enter amount" at bounding box center [1004, 581] width 316 height 19
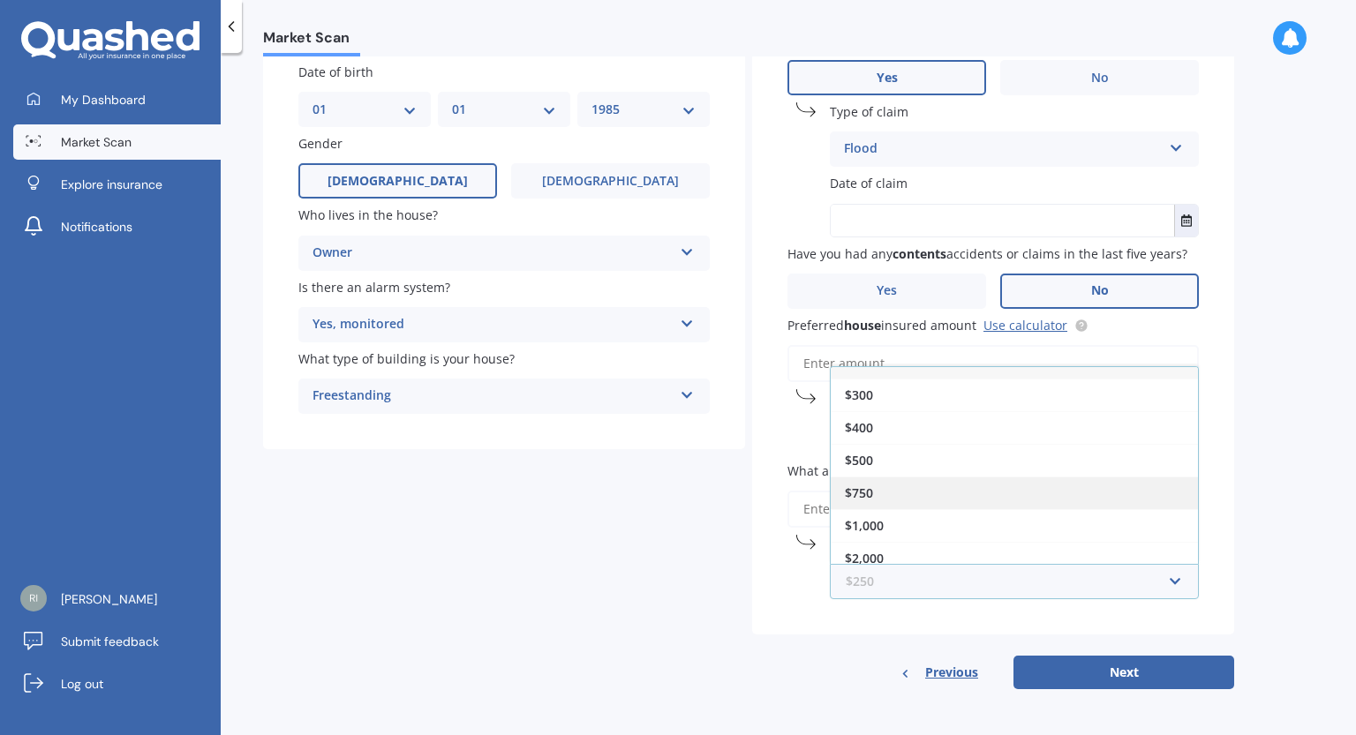
scroll to position [0, 0]
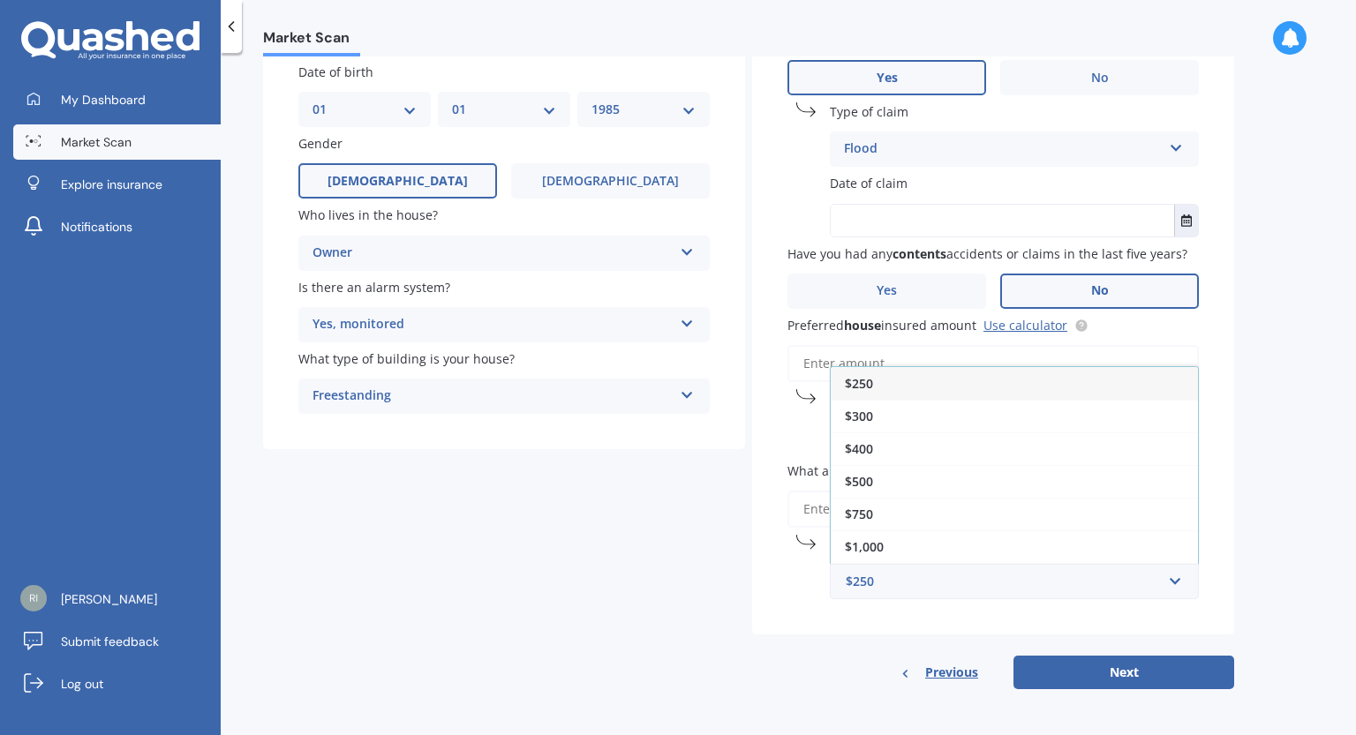
click at [756, 602] on div "Have you had any house accidents or claims in the last five years? Yes No Type …" at bounding box center [993, 315] width 482 height 639
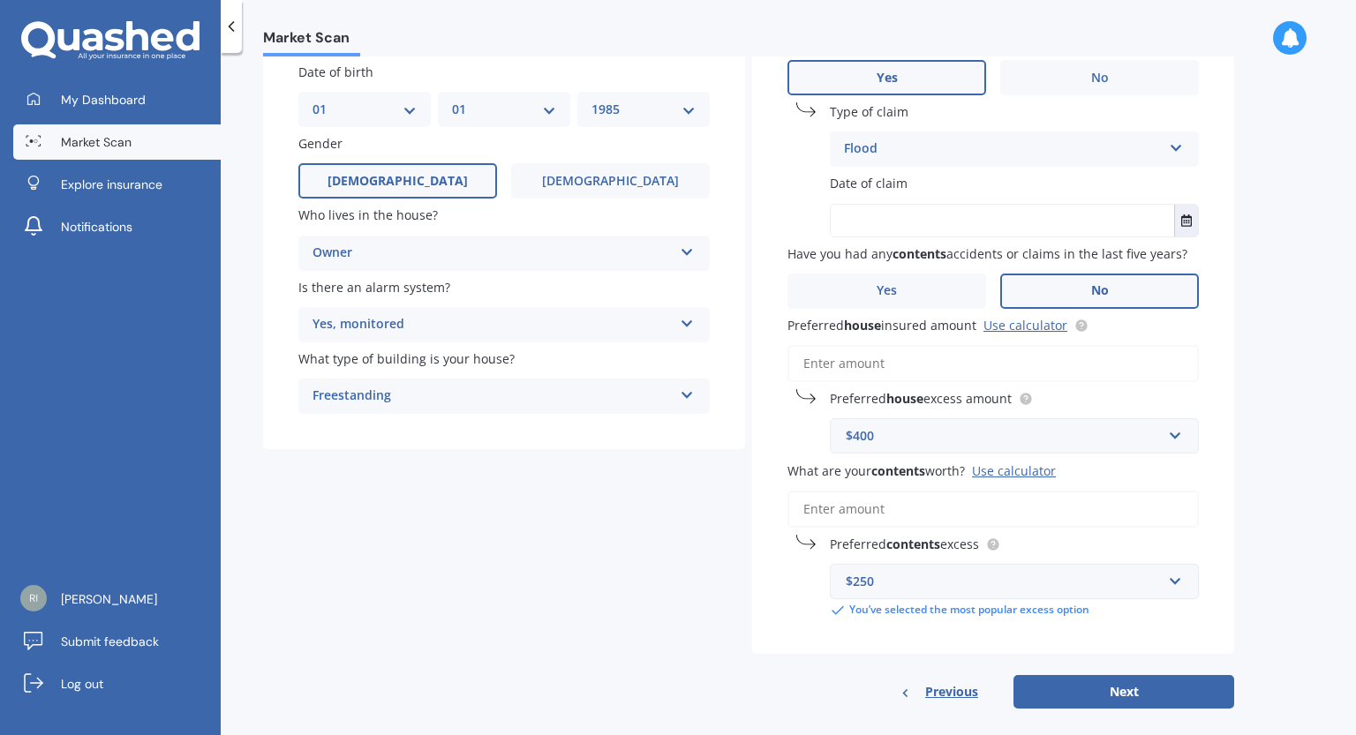
click at [947, 586] on div "$250" at bounding box center [1004, 581] width 316 height 19
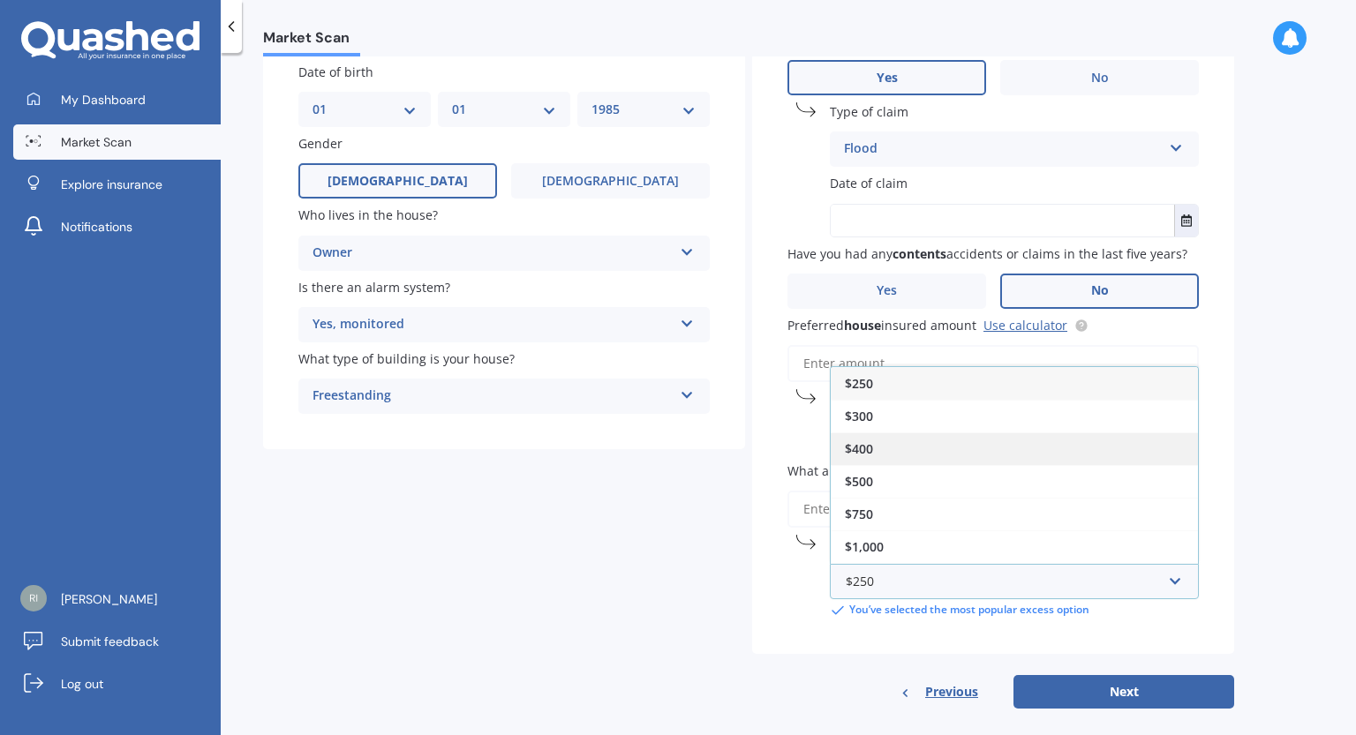
click at [958, 435] on div "$400" at bounding box center [1014, 448] width 367 height 33
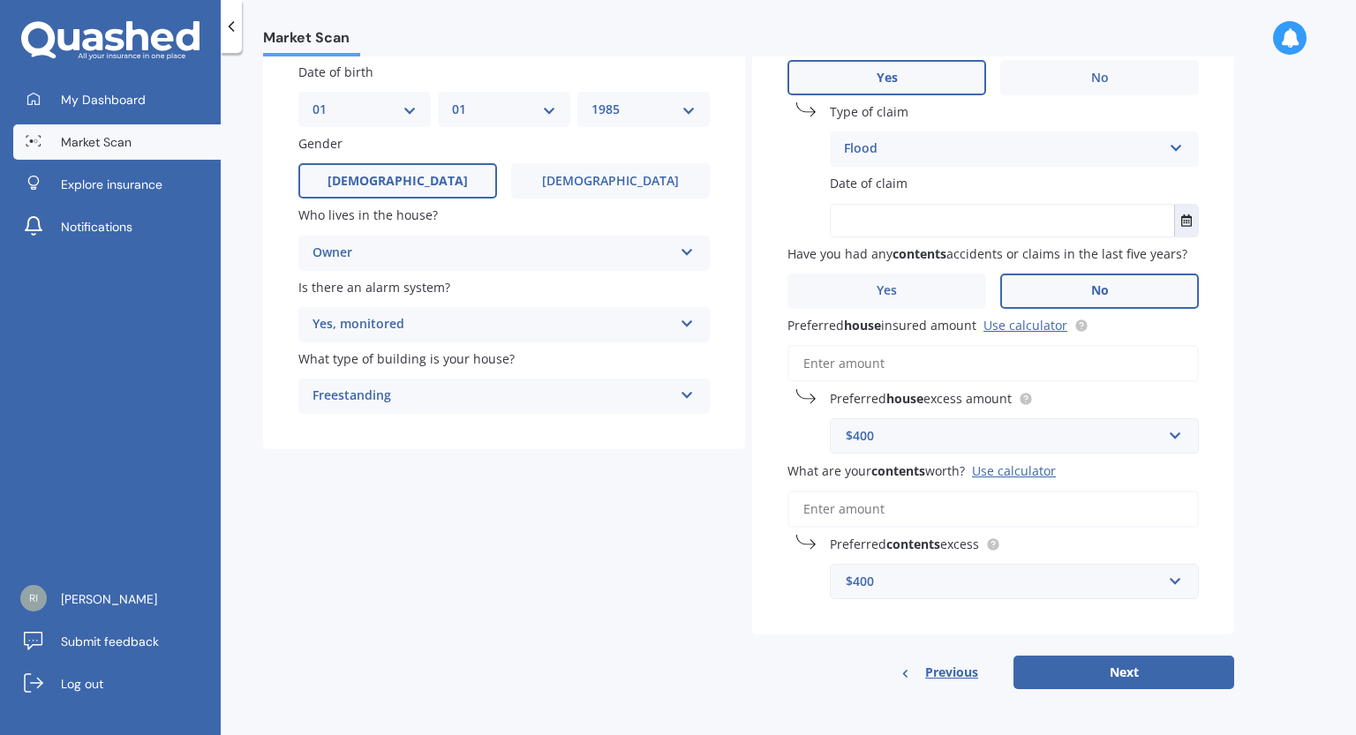
click at [962, 513] on input "What are your contents worth? Use calculator" at bounding box center [992, 509] width 411 height 37
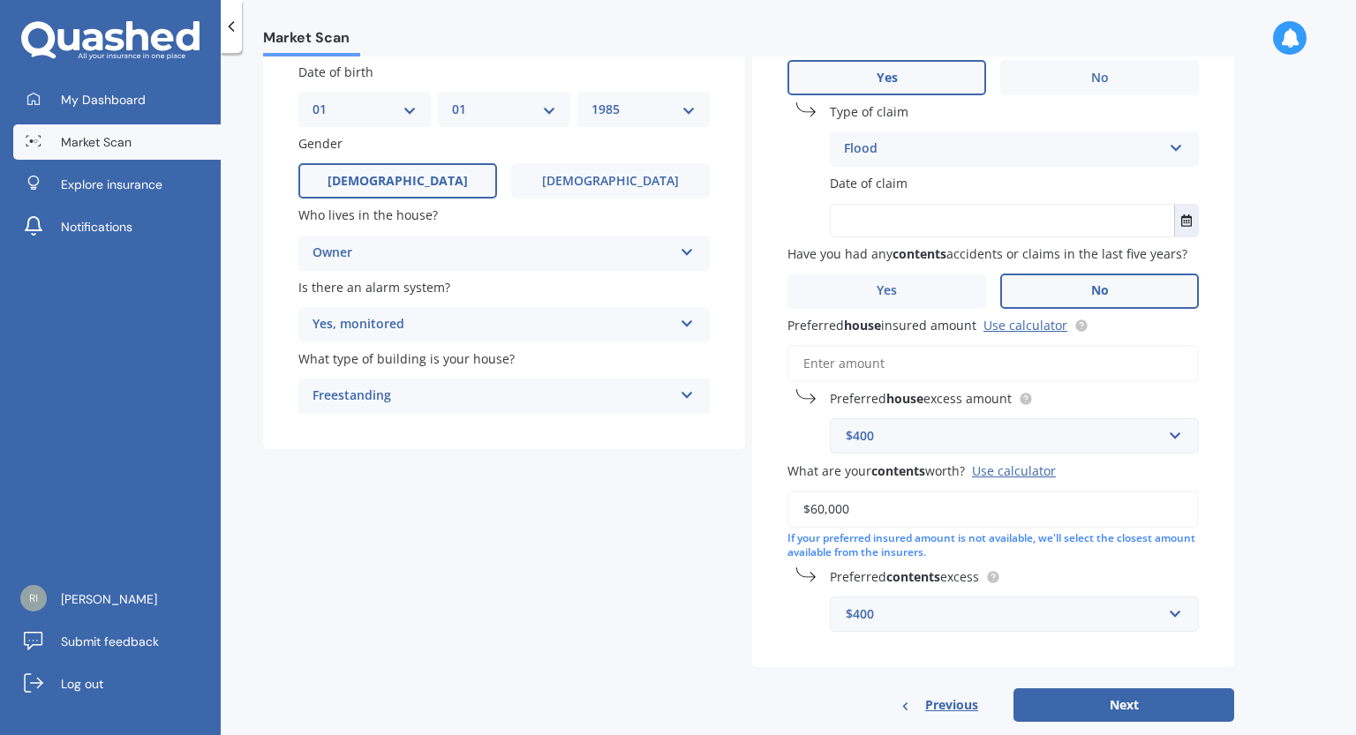
type input "$60,000"
click at [941, 361] on input "Preferred house insured amount Use calculator" at bounding box center [992, 363] width 411 height 37
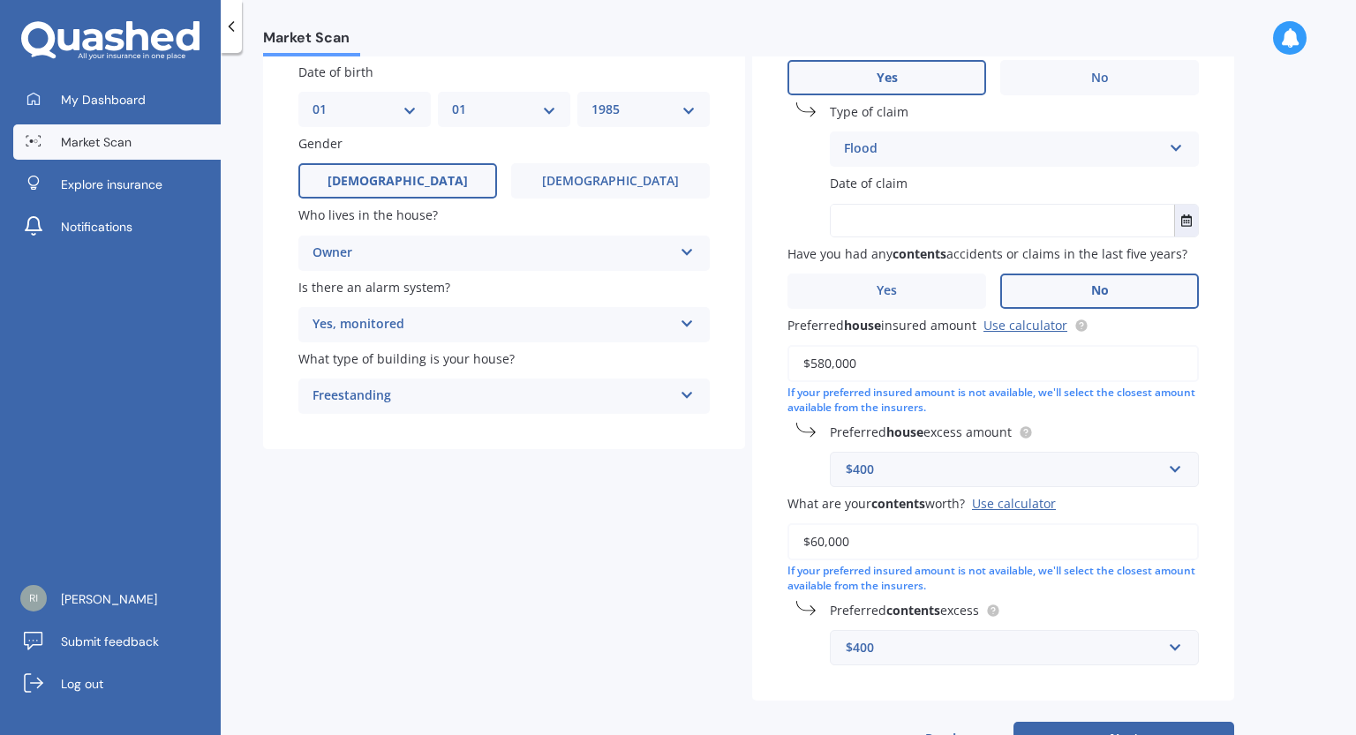
type input "$580,000"
click at [730, 531] on div "Details Date of birth DD 01 02 03 04 05 06 07 08 09 10 11 12 13 14 15 16 17 18 …" at bounding box center [748, 376] width 971 height 760
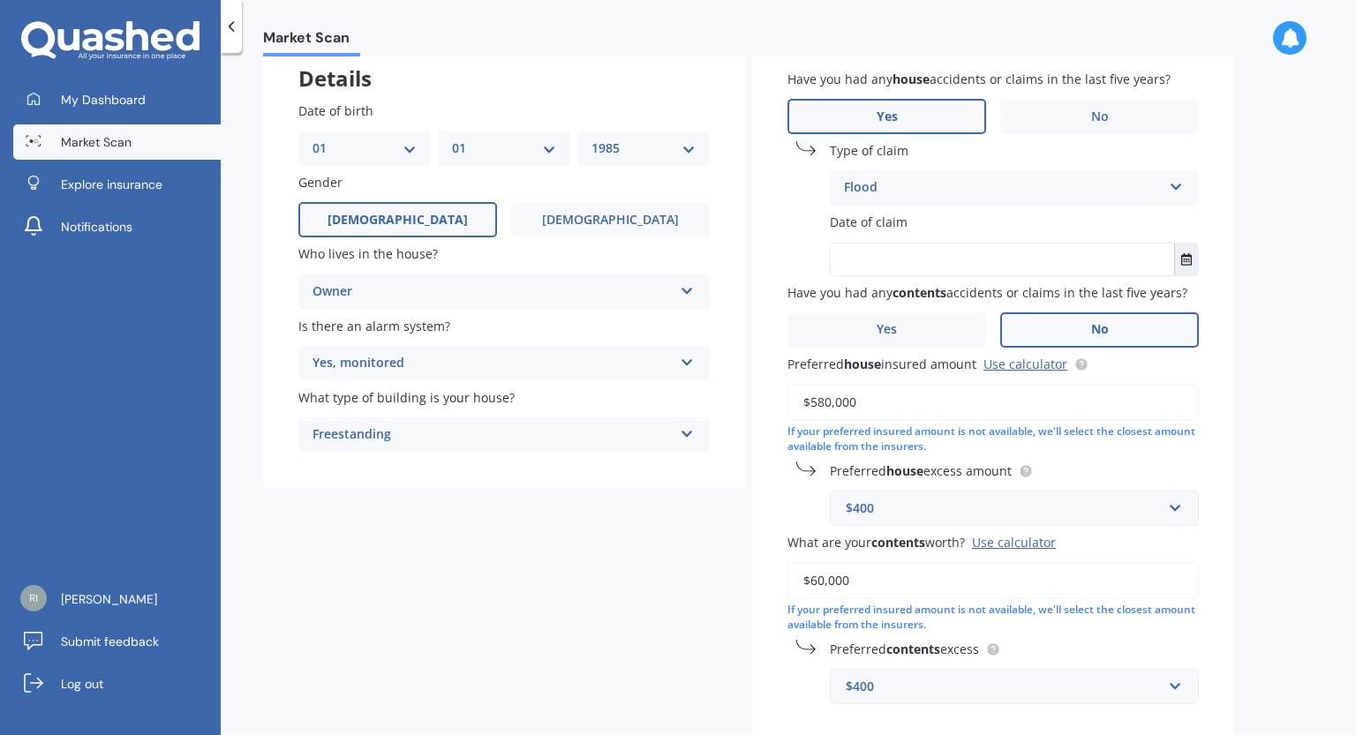
scroll to position [29, 0]
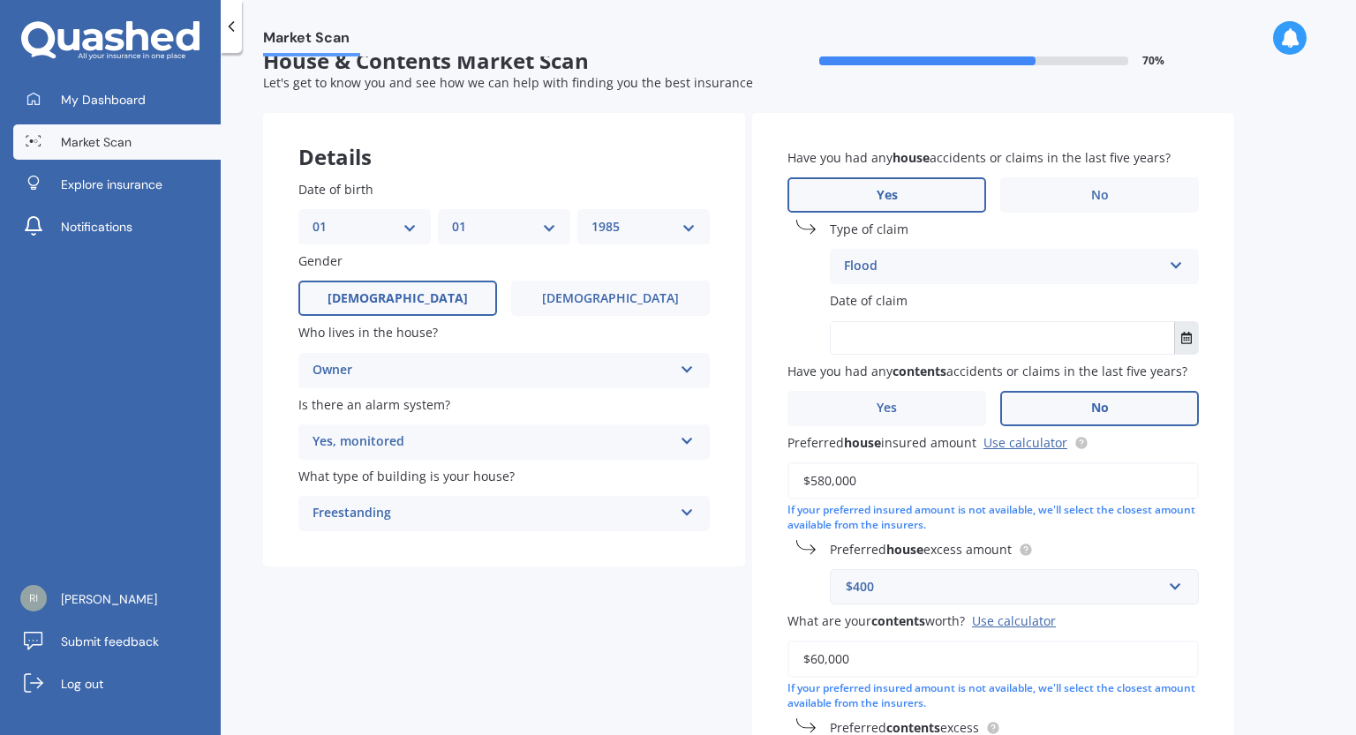
click at [1191, 338] on icon "Select date" at bounding box center [1186, 338] width 11 height 12
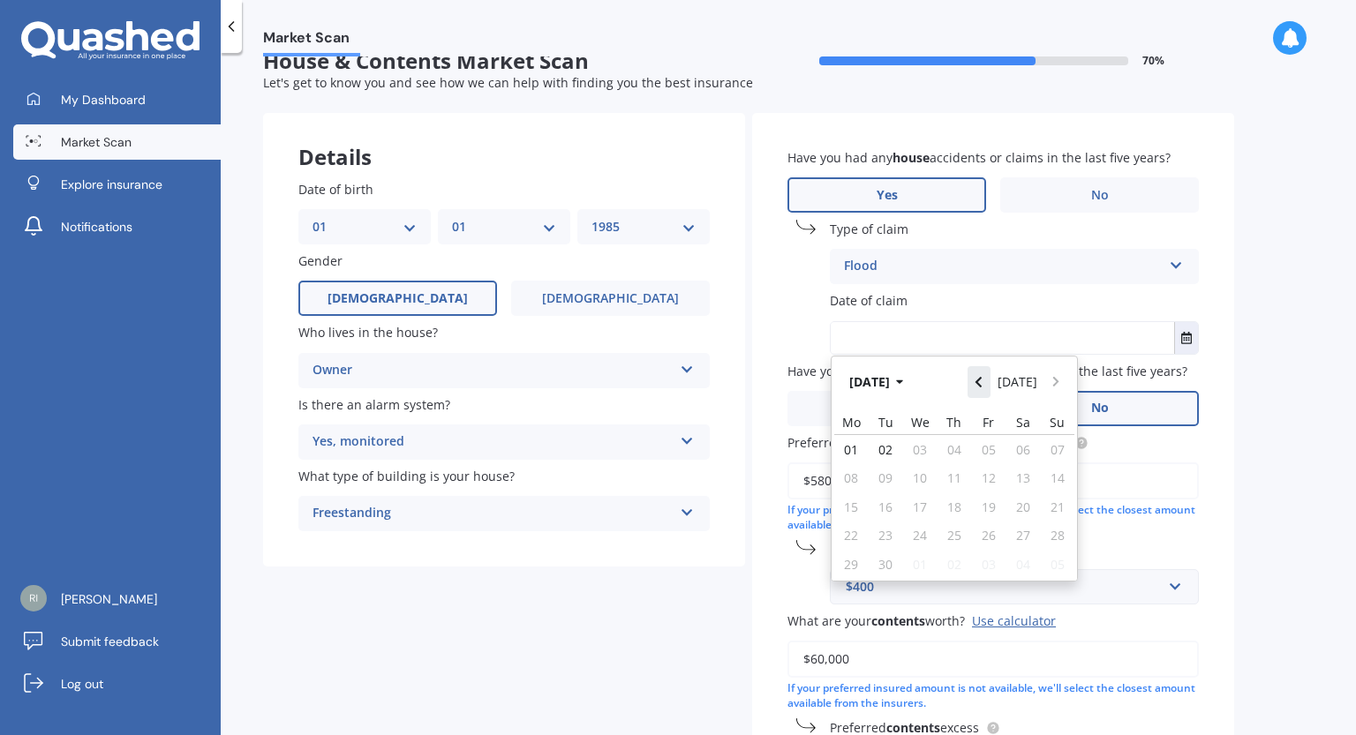
click at [989, 384] on button "Navigate back" at bounding box center [978, 382] width 23 height 32
click at [897, 379] on button "[DATE]" at bounding box center [879, 382] width 76 height 32
click at [894, 386] on button "2025" at bounding box center [873, 382] width 64 height 32
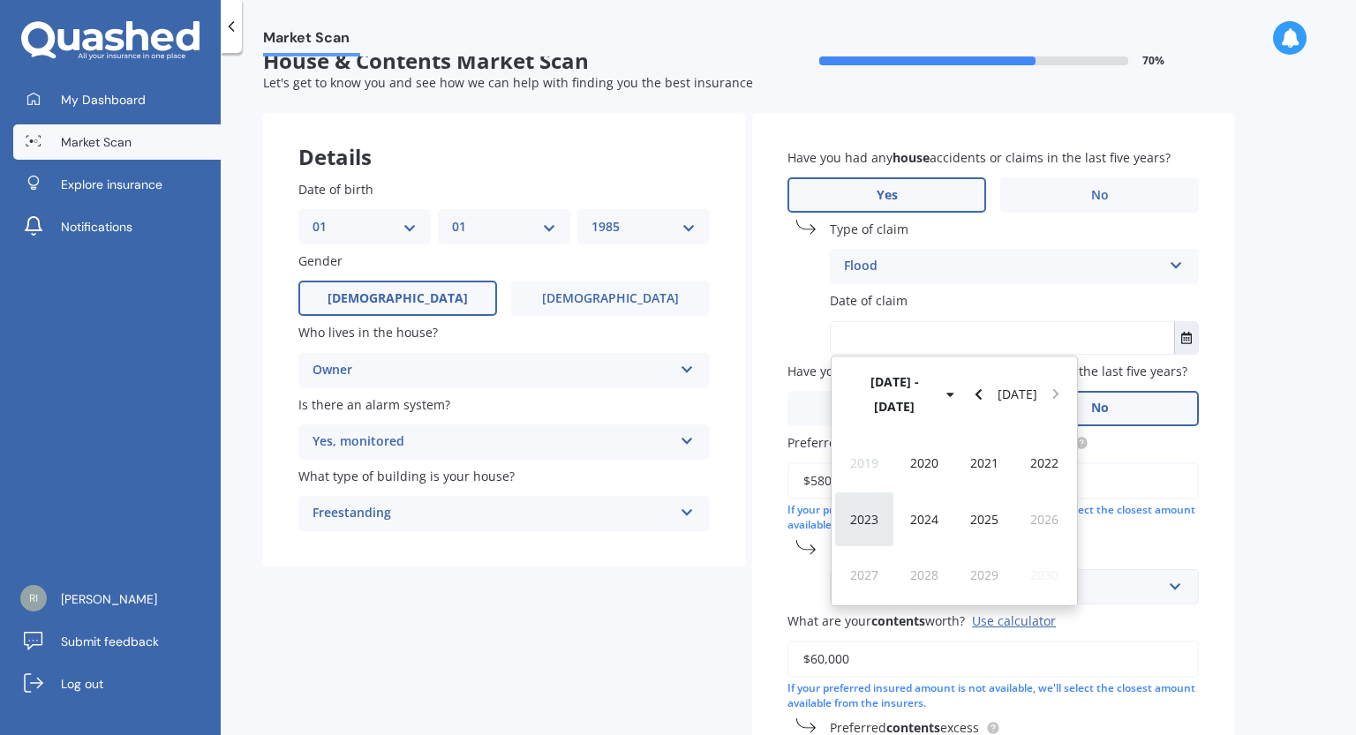
click at [862, 511] on span "2023" at bounding box center [864, 519] width 28 height 17
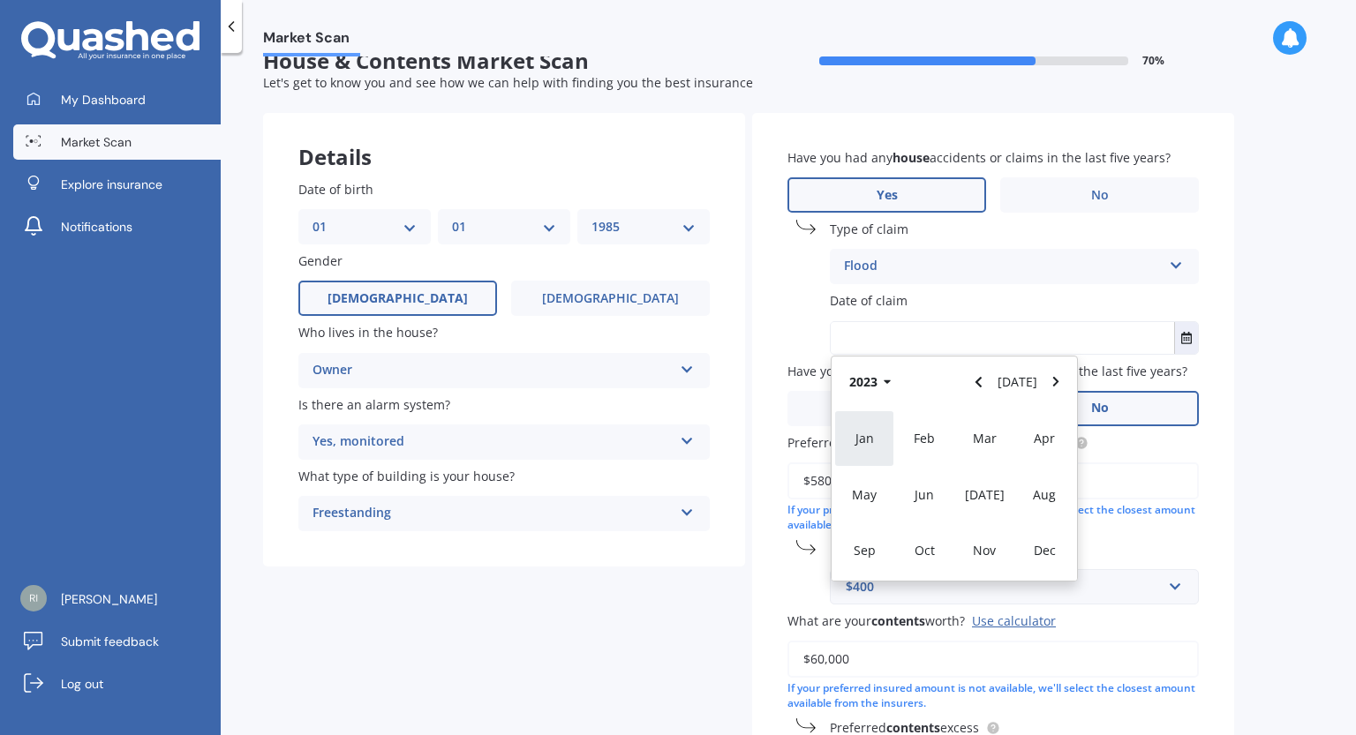
click at [871, 435] on span "Jan" at bounding box center [864, 438] width 19 height 17
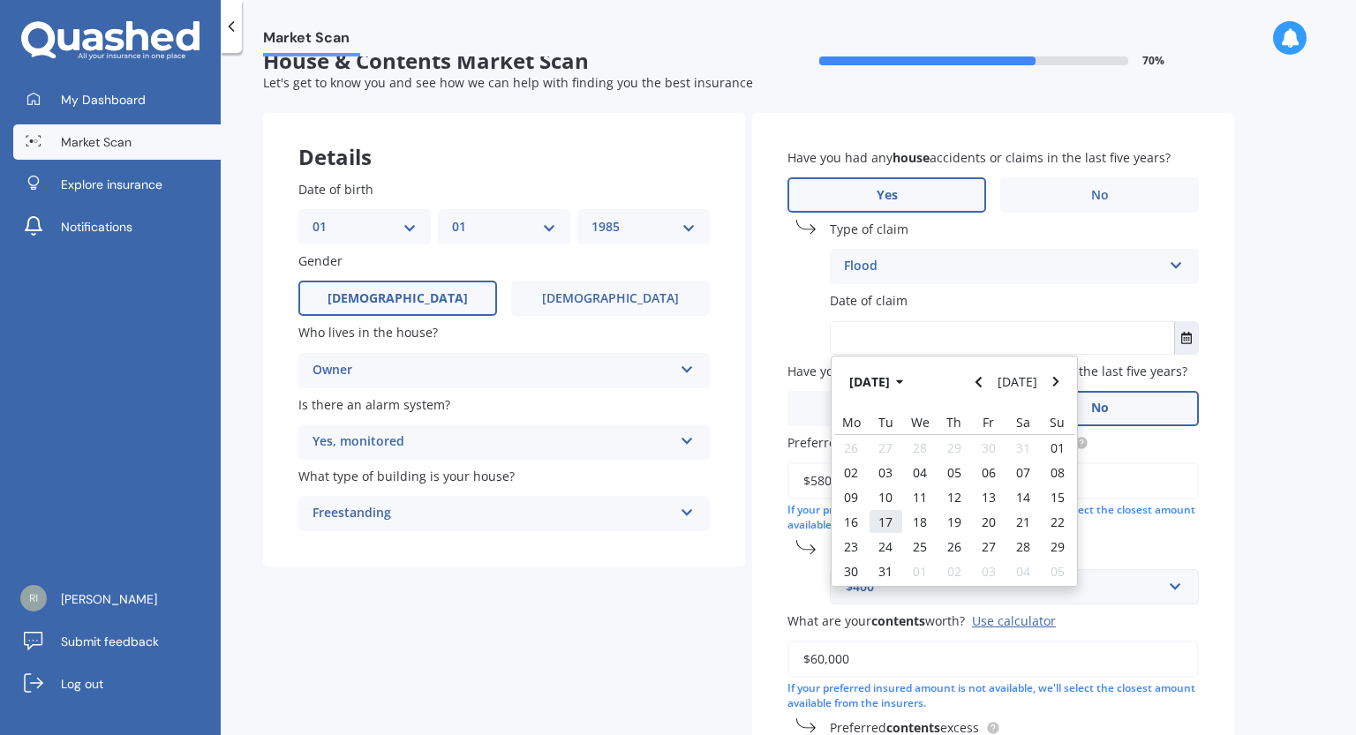
click at [886, 516] on span "17" at bounding box center [885, 522] width 14 height 17
type input "[DATE]"
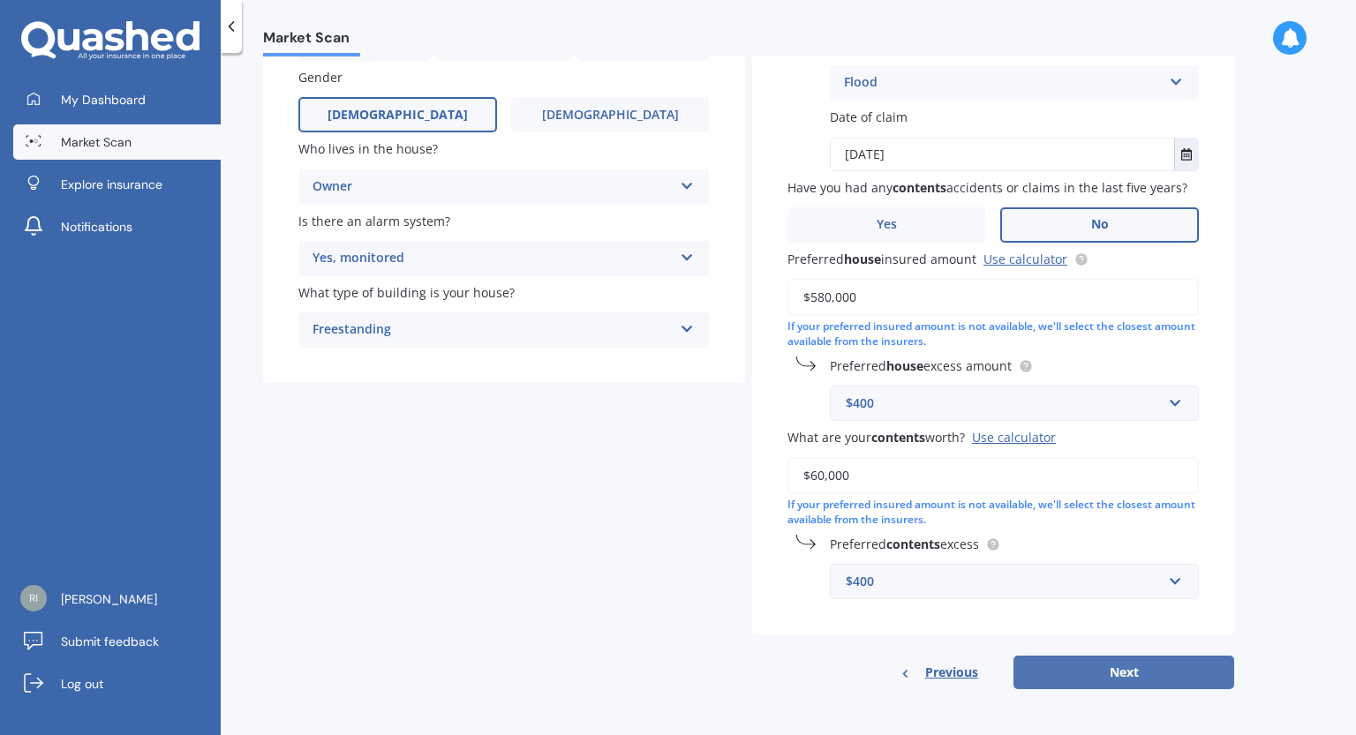
click at [1136, 676] on button "Next" at bounding box center [1123, 673] width 221 height 34
select select "01"
select select "1985"
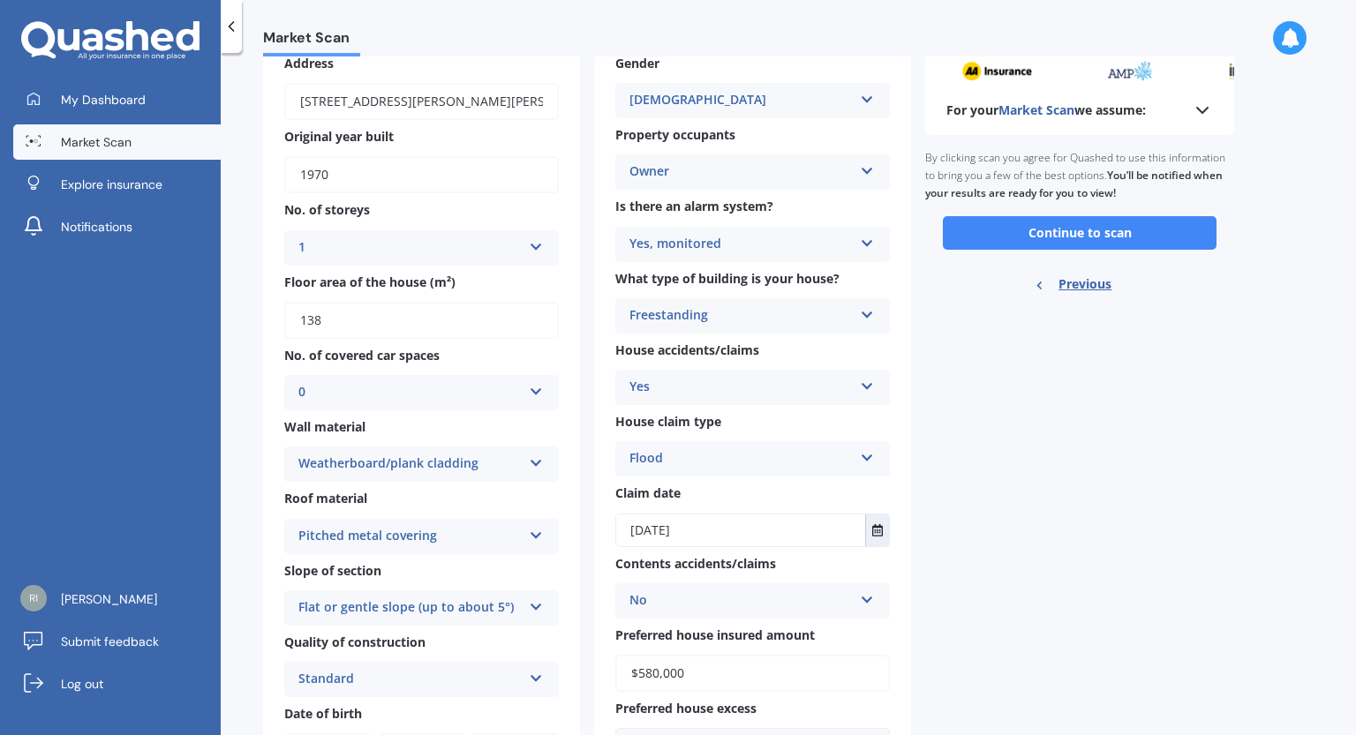
scroll to position [72, 0]
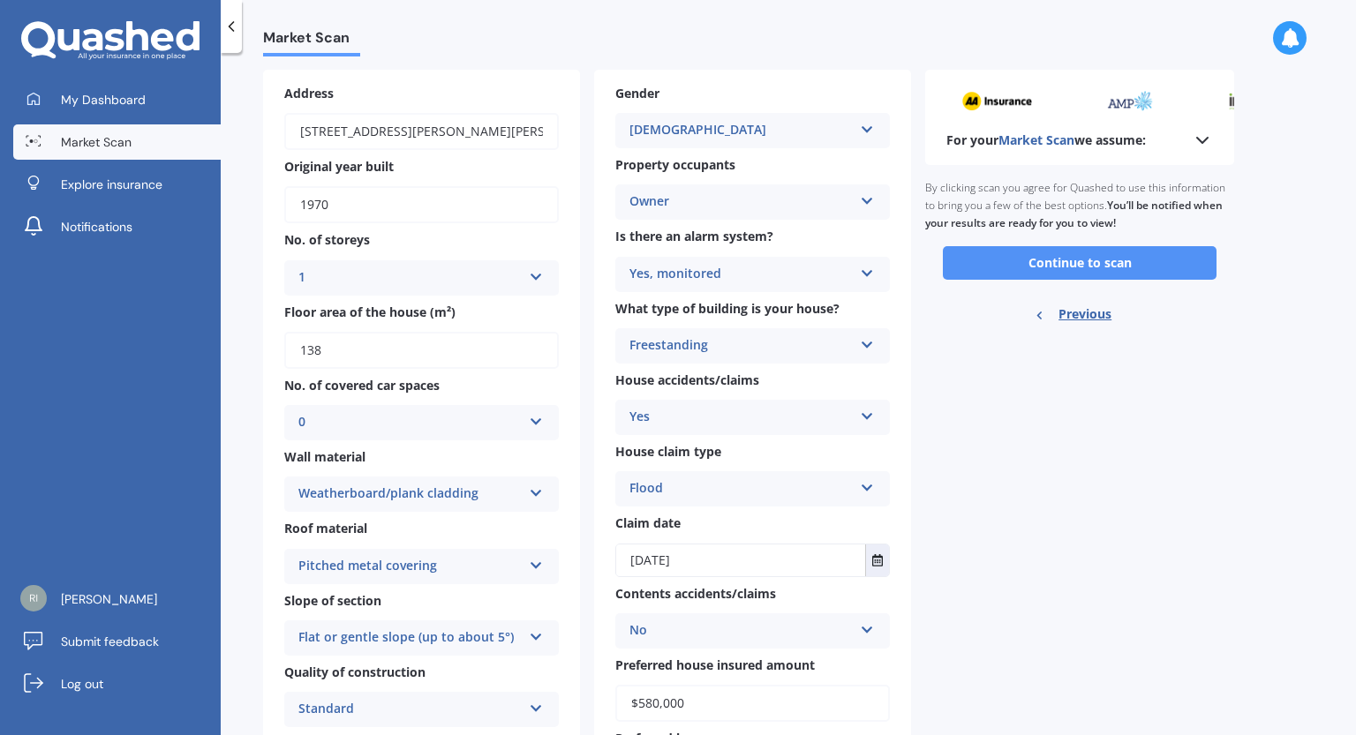
click at [1072, 263] on button "Continue to scan" at bounding box center [1080, 263] width 274 height 34
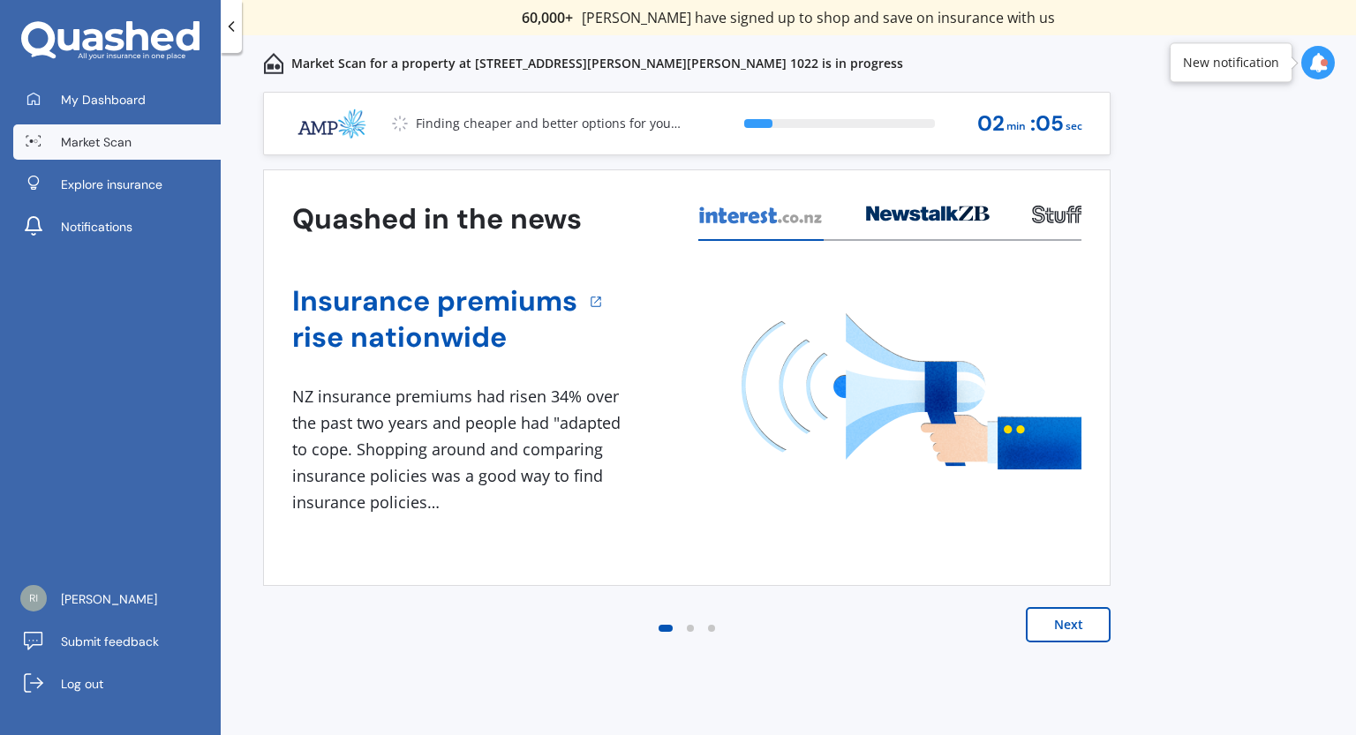
click at [1071, 626] on button "Next" at bounding box center [1068, 624] width 85 height 35
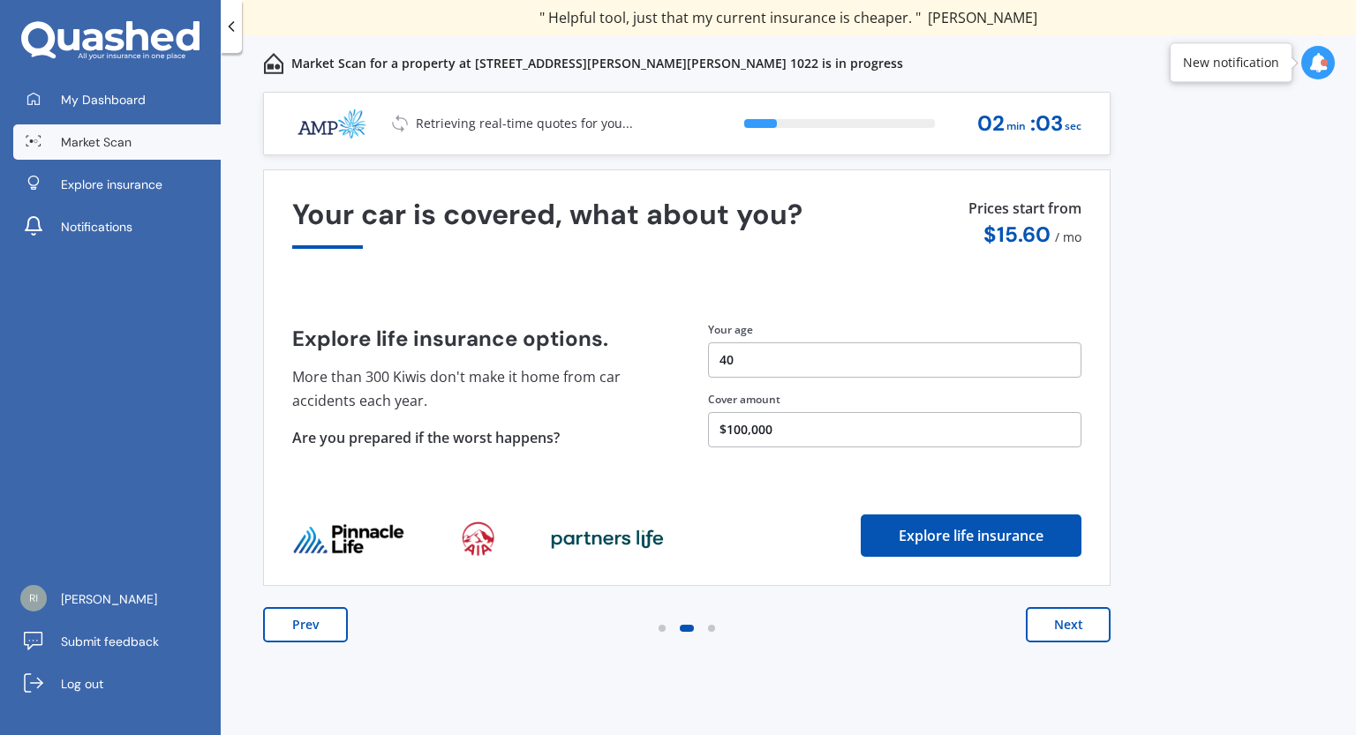
click at [1073, 629] on button "Next" at bounding box center [1068, 624] width 85 height 35
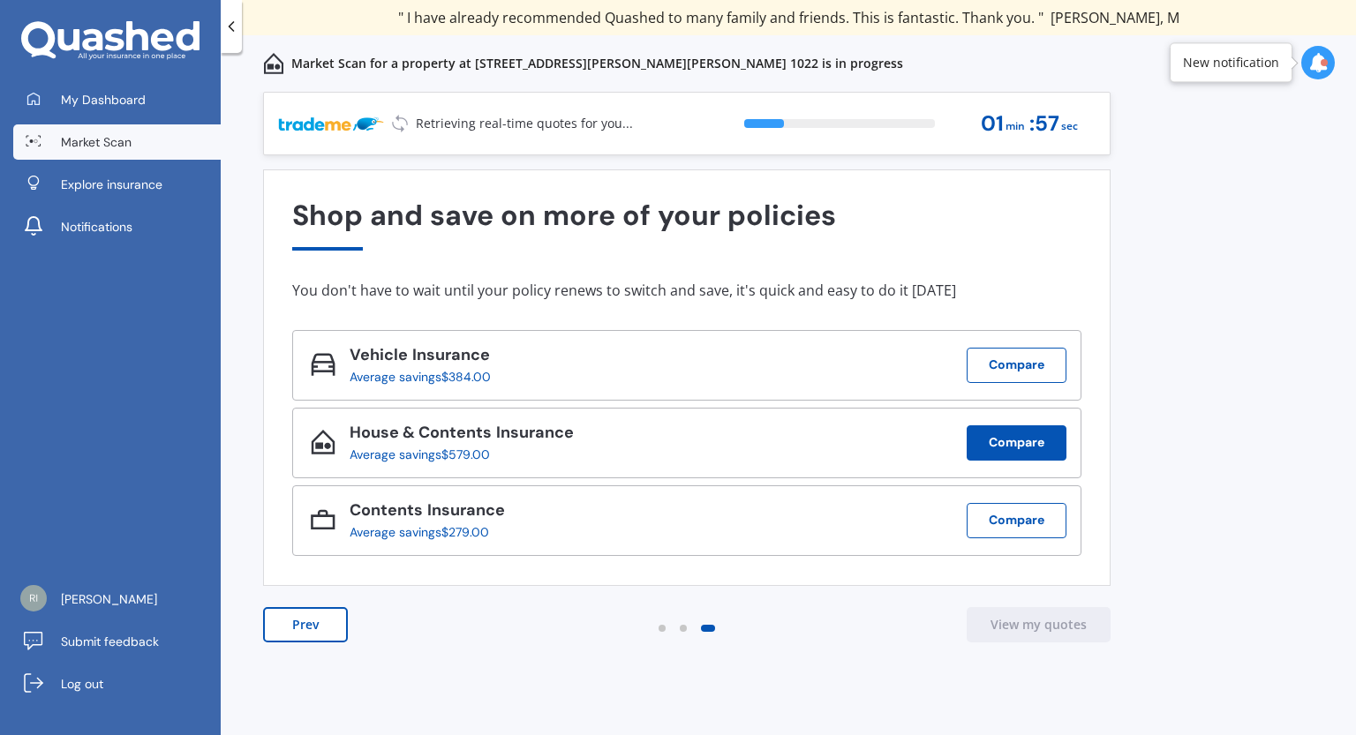
click at [1013, 442] on button "Compare" at bounding box center [1016, 442] width 100 height 35
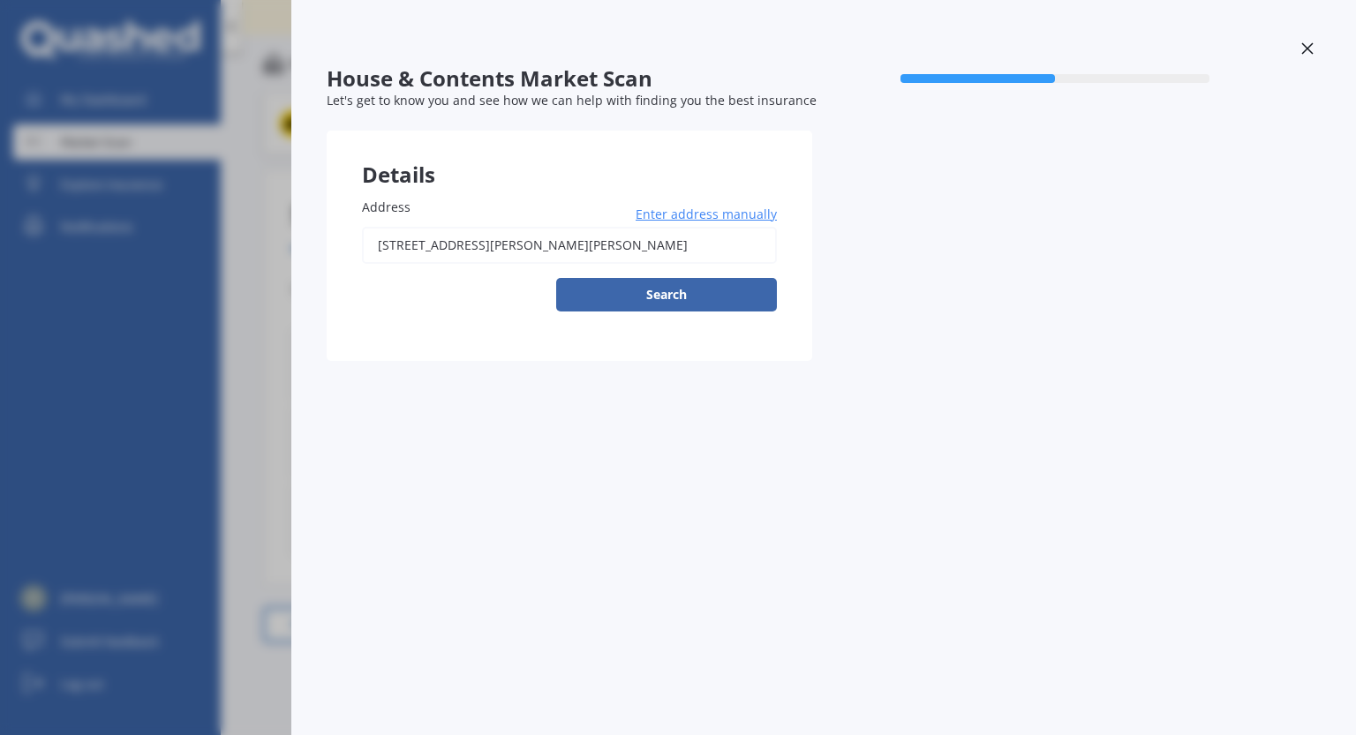
click at [1303, 45] on icon at bounding box center [1306, 47] width 11 height 11
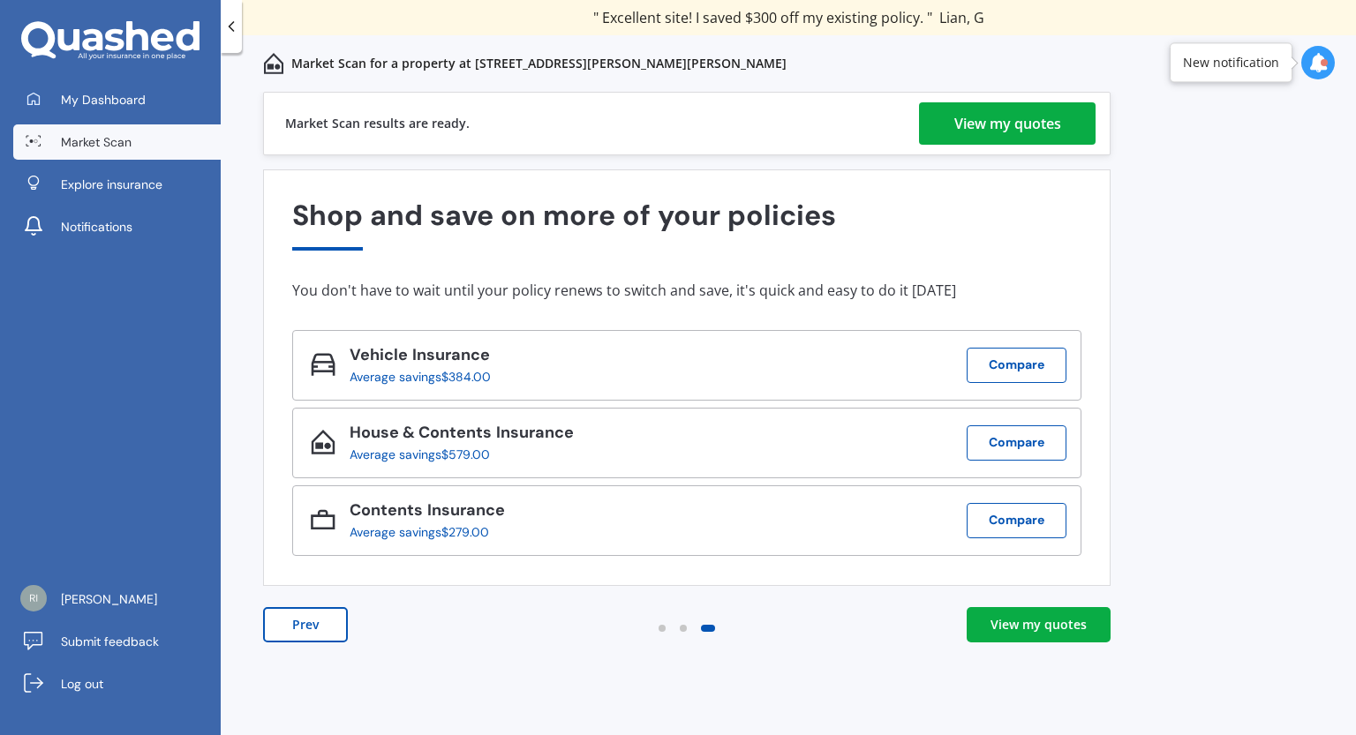
click at [1052, 120] on div "View my quotes" at bounding box center [1007, 123] width 107 height 42
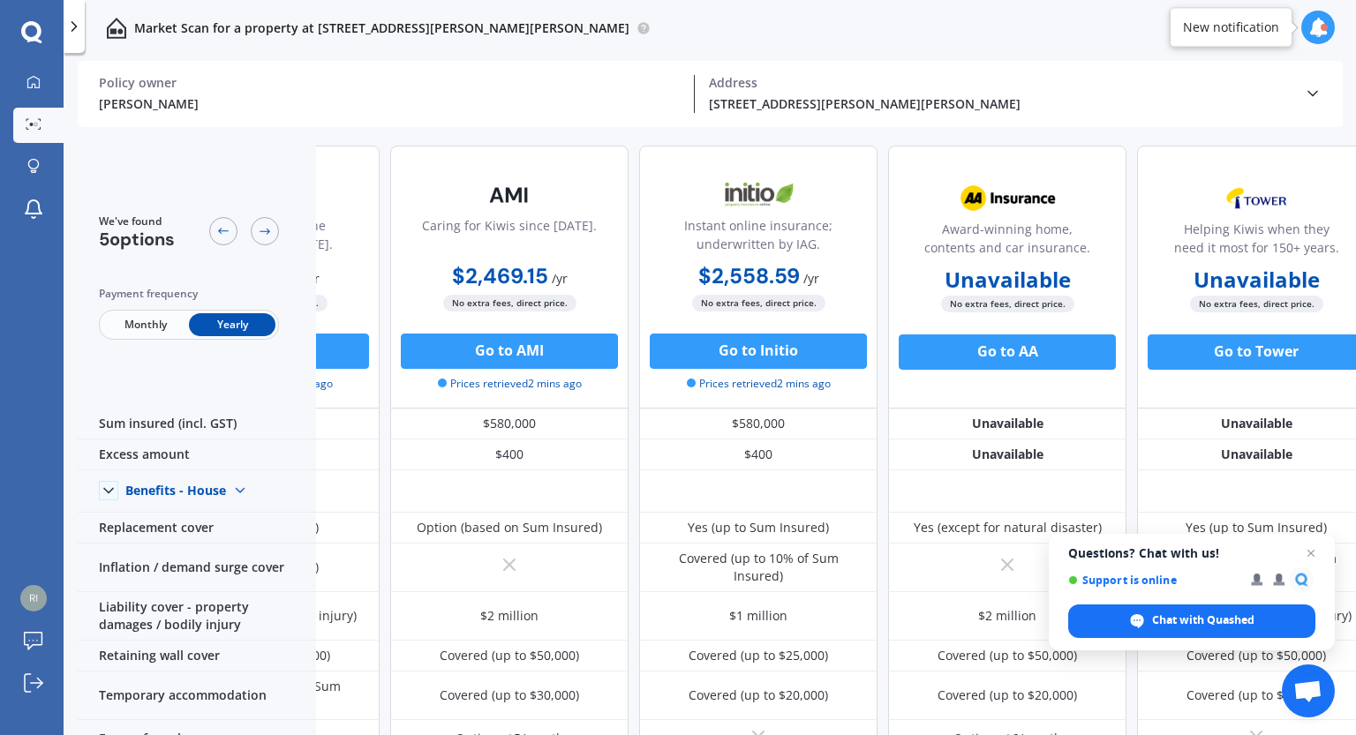
scroll to position [0, 203]
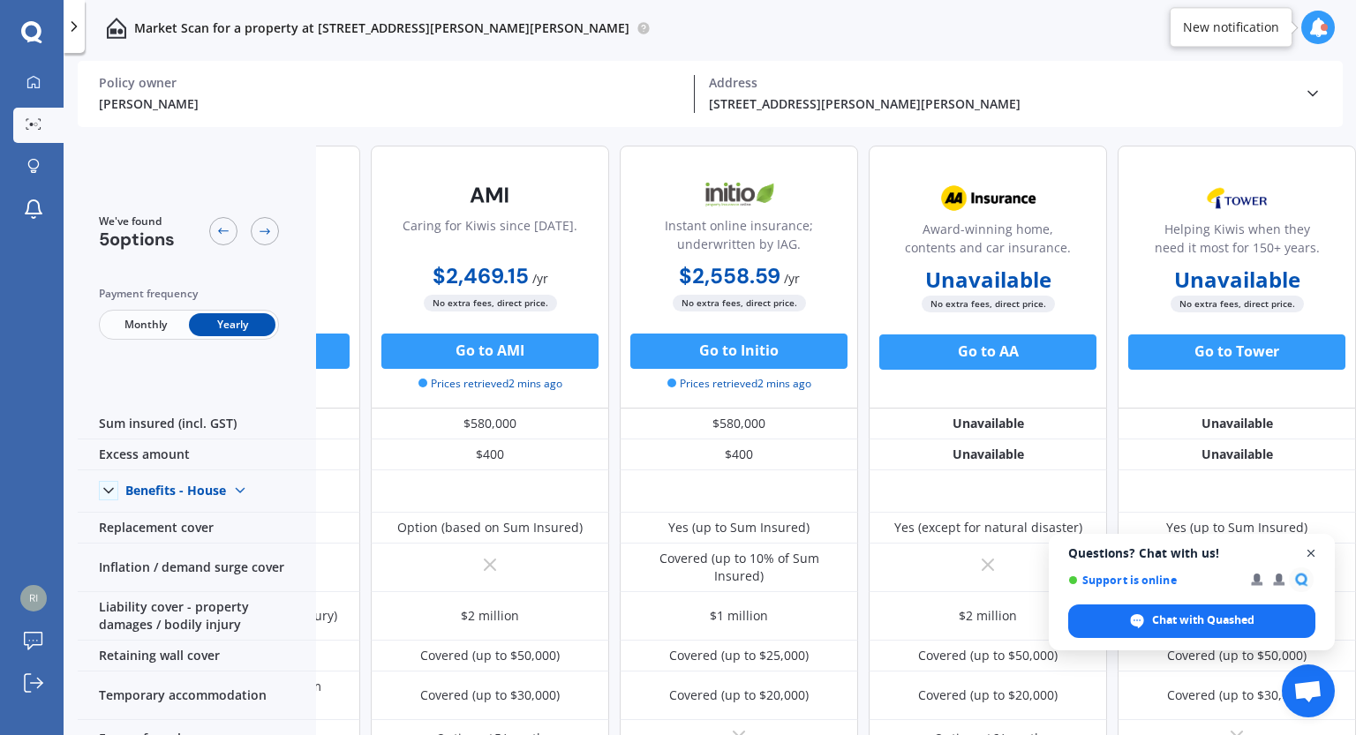
click at [1310, 549] on span "Open chat" at bounding box center [1311, 554] width 22 height 22
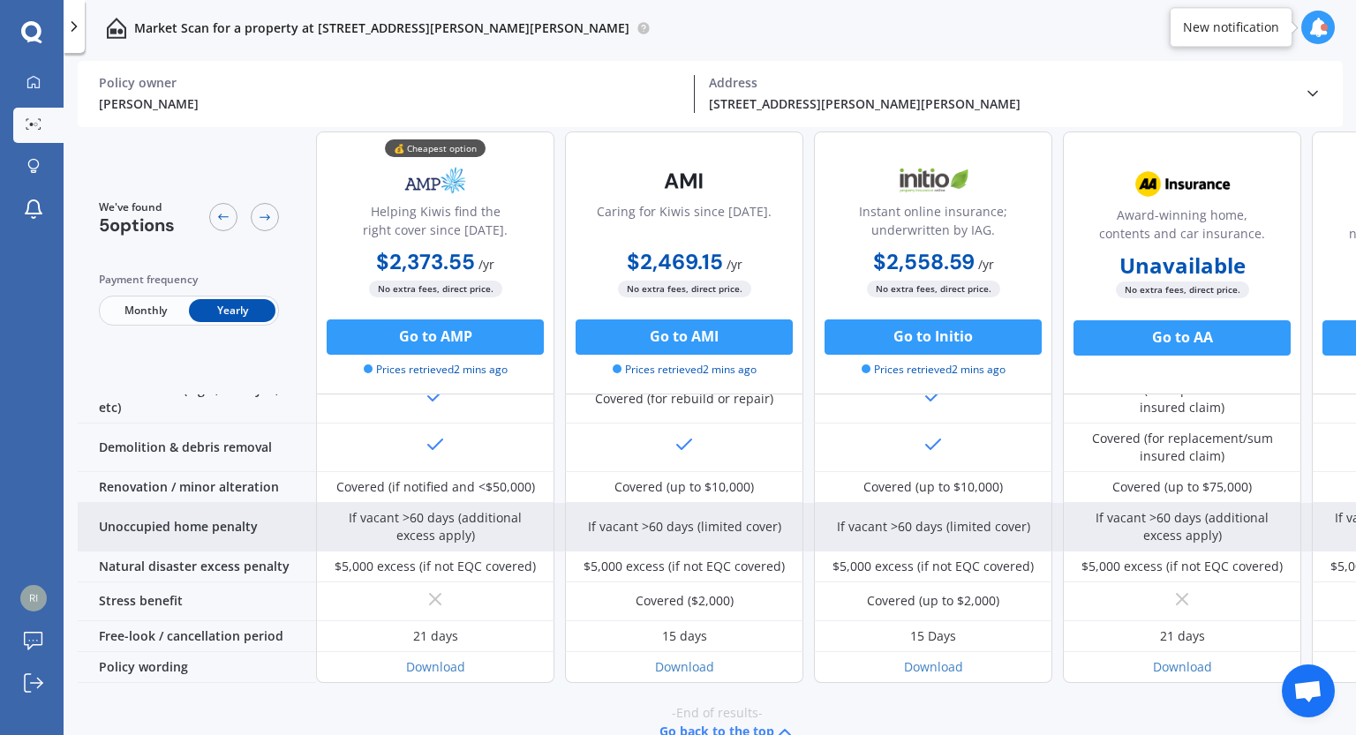
scroll to position [752, 0]
